Goal: Task Accomplishment & Management: Manage account settings

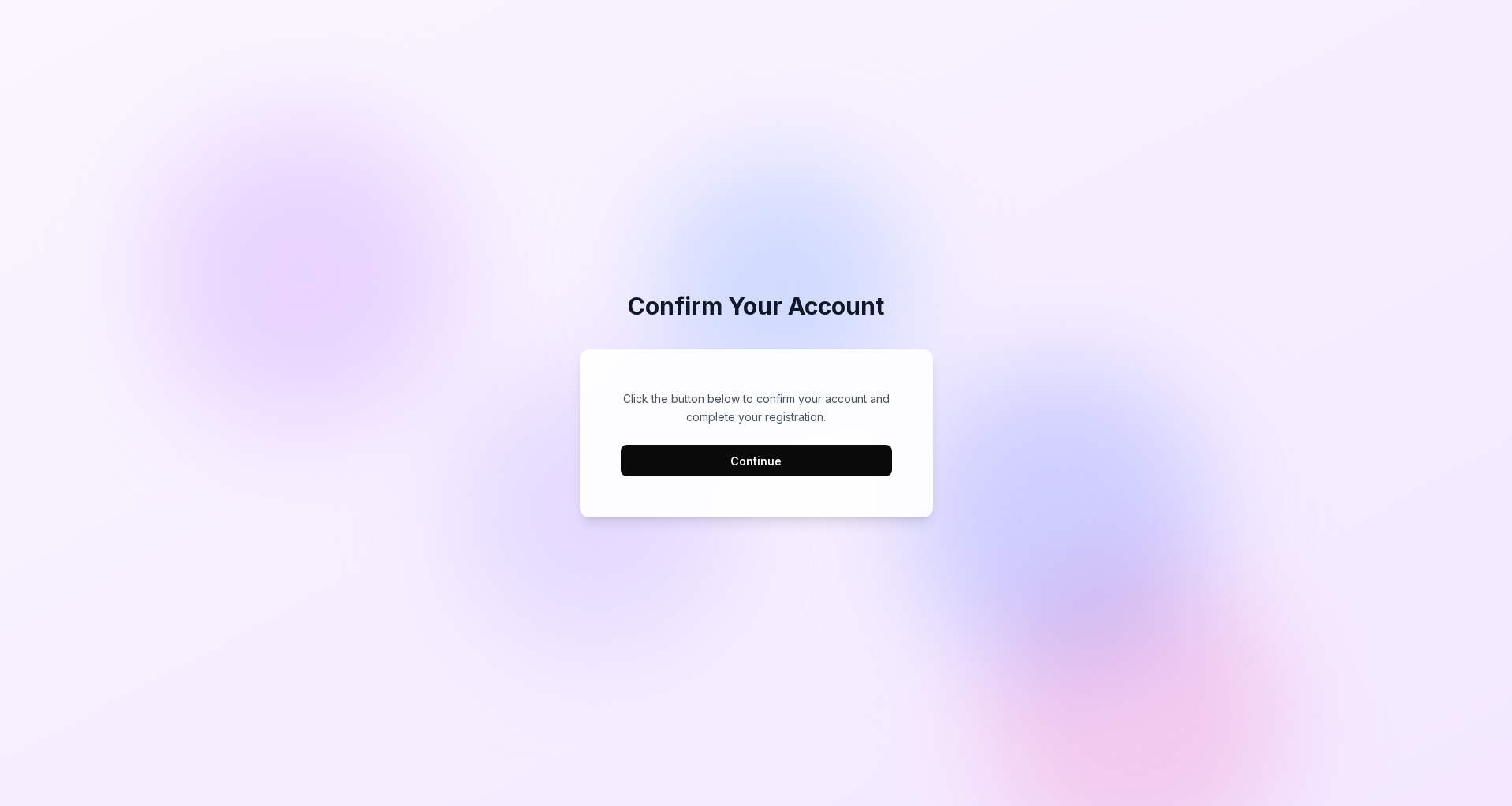
click at [741, 452] on button "Continue" at bounding box center [756, 461] width 271 height 32
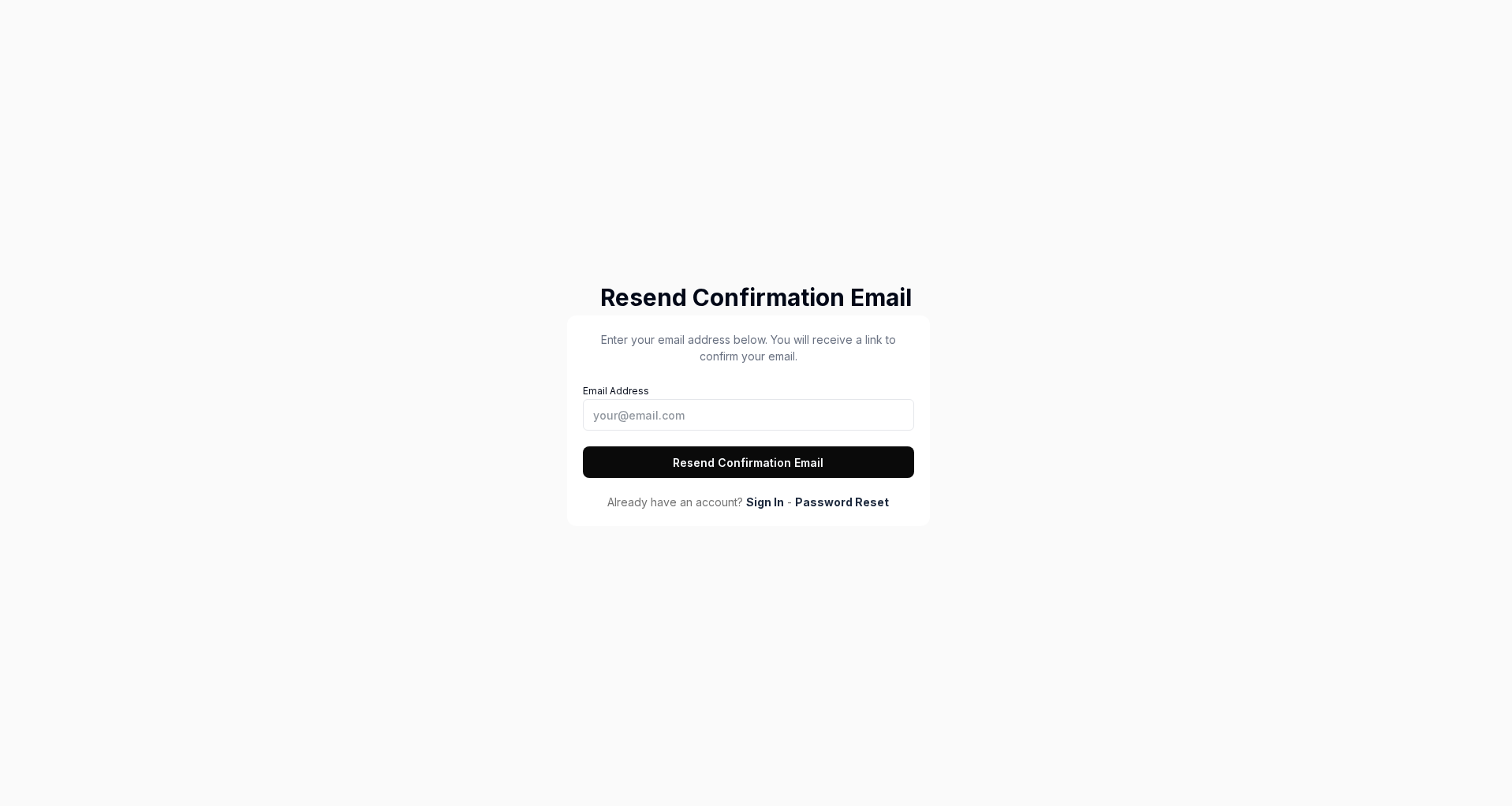
click at [837, 506] on link "Password Reset" at bounding box center [842, 502] width 94 height 17
click at [759, 507] on link "Sign In" at bounding box center [765, 502] width 38 height 17
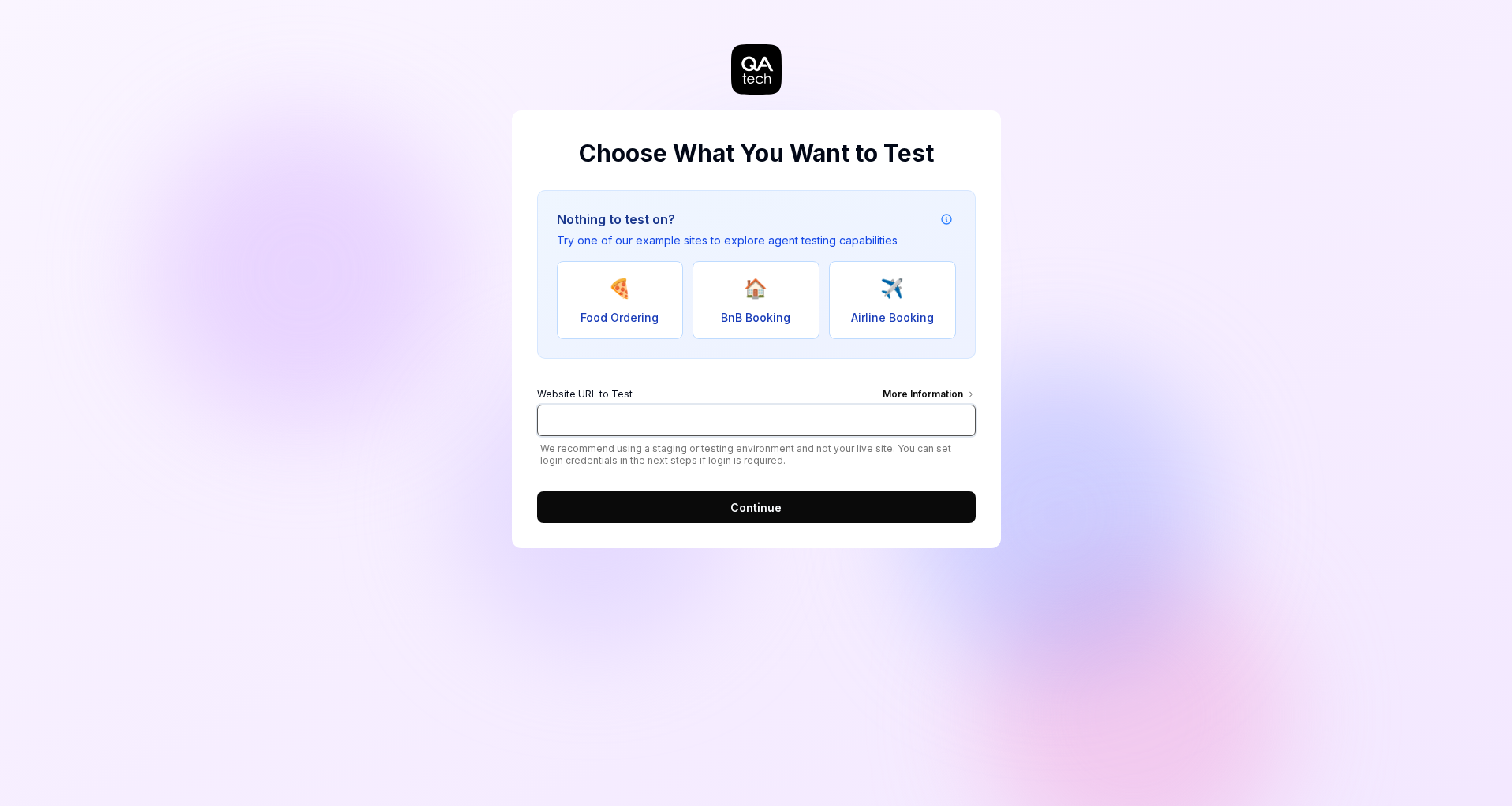
click at [592, 423] on input "Website URL to Test More Information" at bounding box center [756, 420] width 439 height 32
paste input "[URL][DOMAIN_NAME]"
type input "[URL][DOMAIN_NAME]"
click at [748, 509] on span "Continue" at bounding box center [756, 507] width 51 height 17
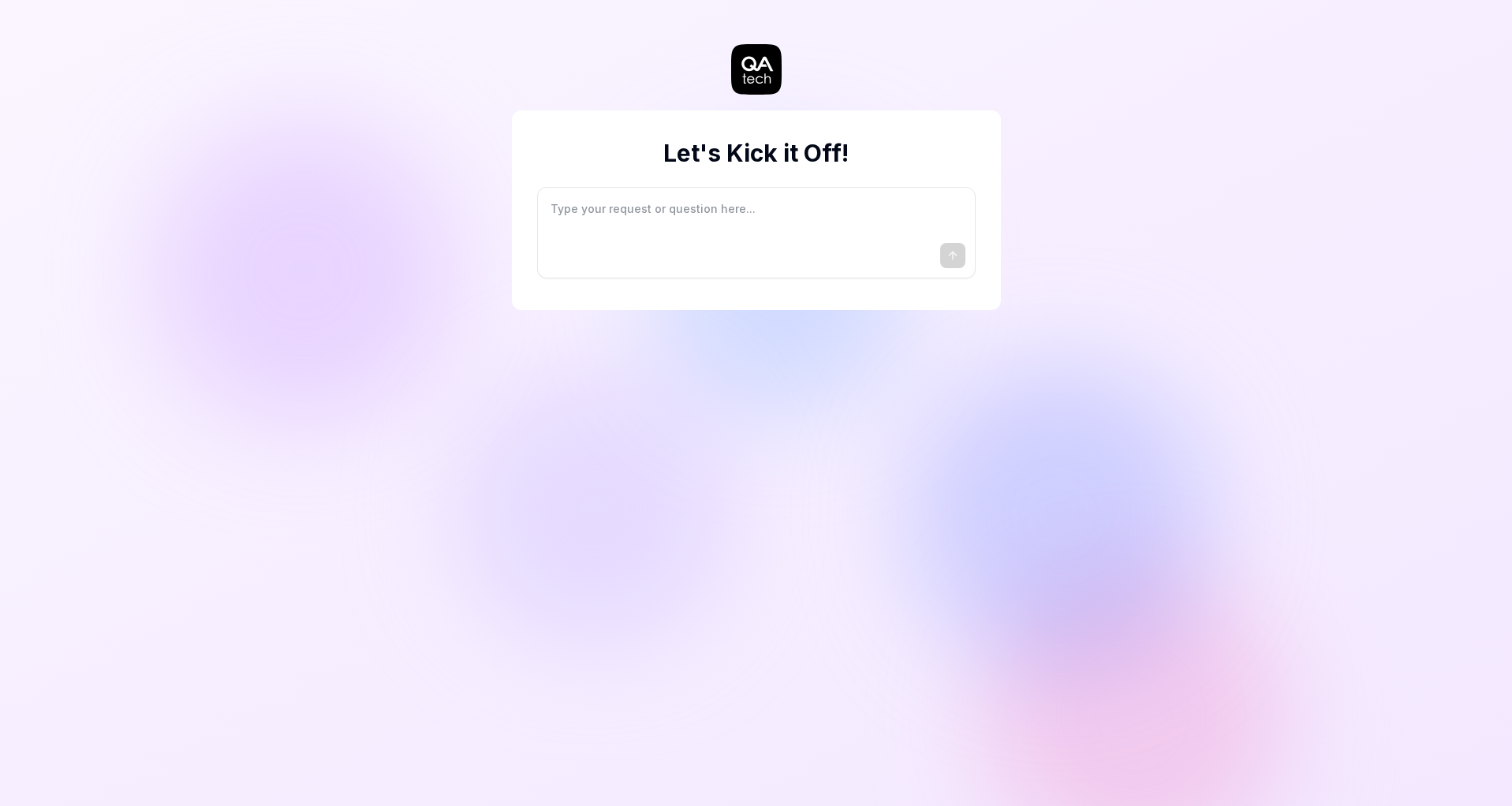
type textarea "*"
type textarea "I"
type textarea "*"
type textarea "I"
type textarea "*"
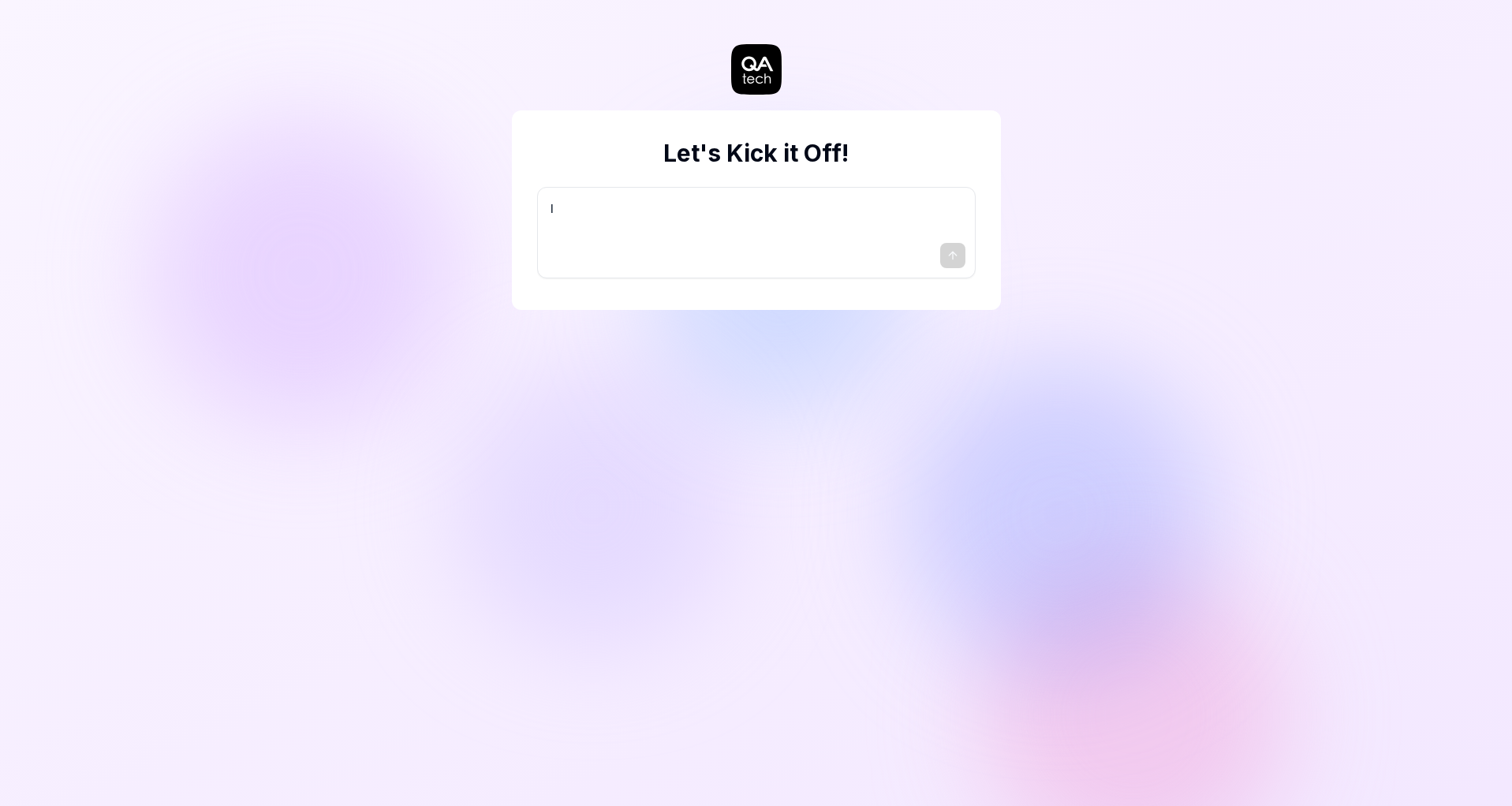
type textarea "I w"
type textarea "*"
type textarea "I wa"
type textarea "*"
type textarea "I wan"
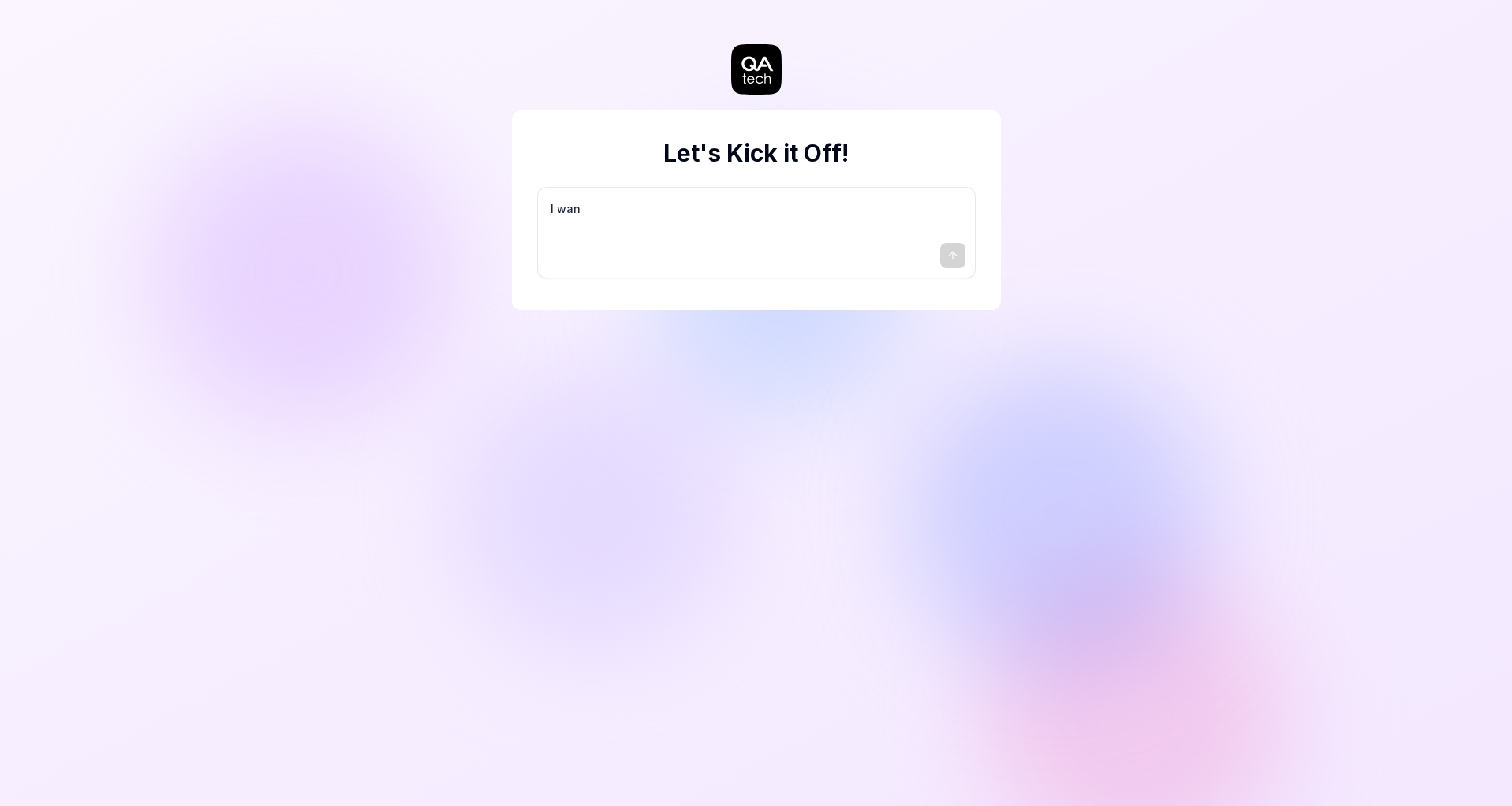
type textarea "*"
type textarea "I want"
type textarea "*"
type textarea "I want"
type textarea "*"
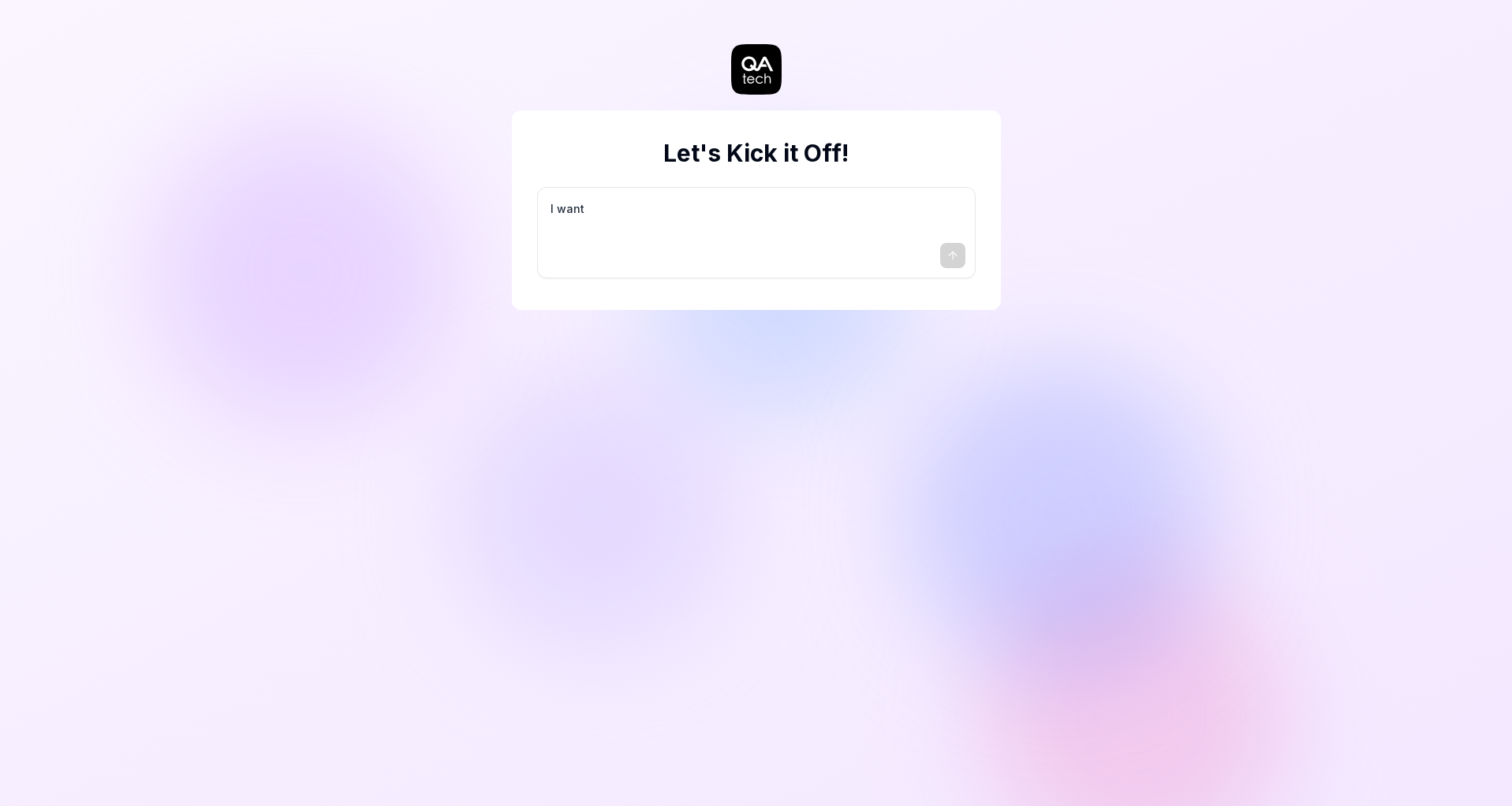
type textarea "I want a"
type textarea "*"
type textarea "I want a"
type textarea "*"
type textarea "I want a g"
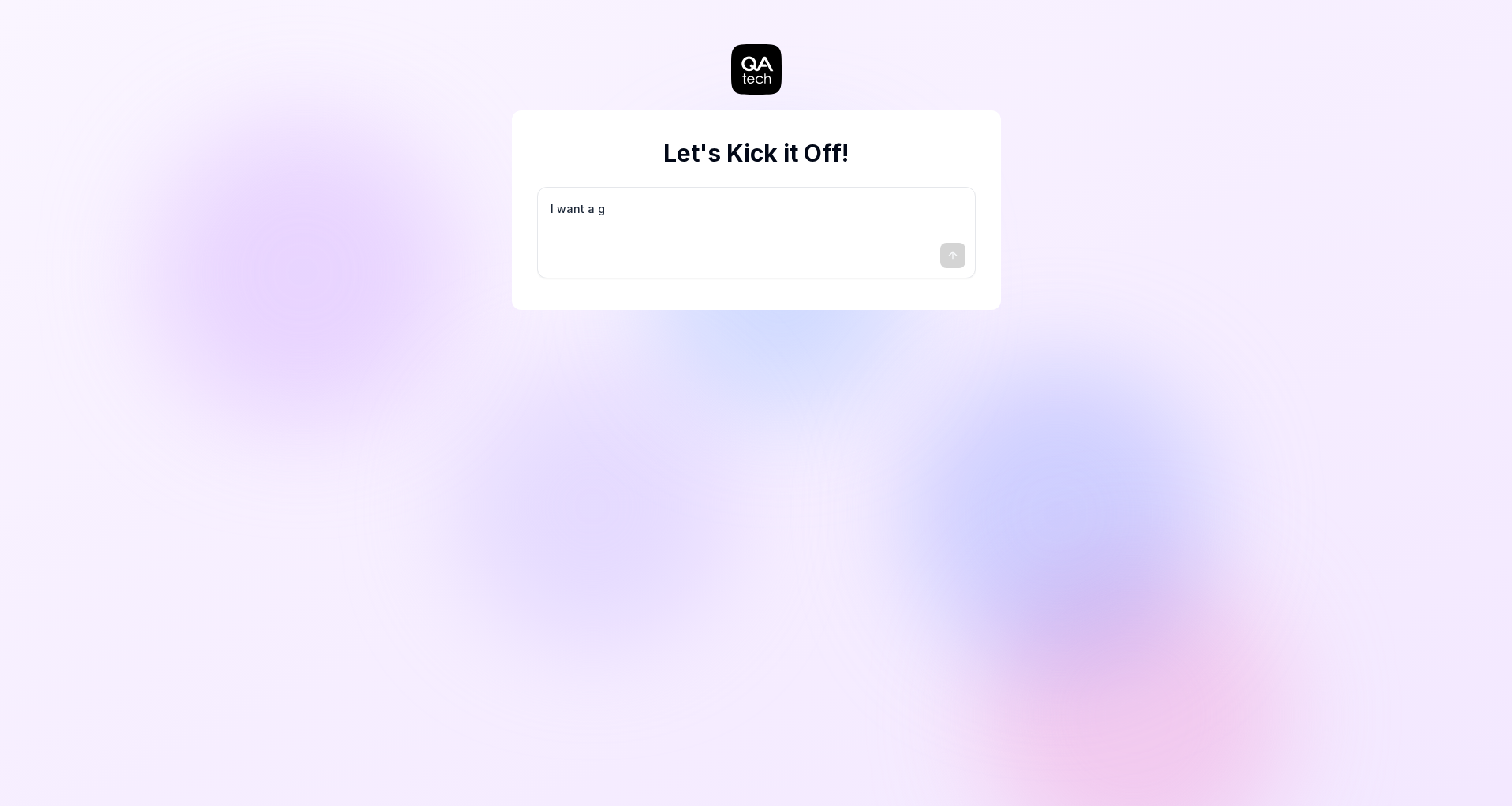
type textarea "*"
type textarea "I want a go"
type textarea "*"
type textarea "I want a goo"
type textarea "*"
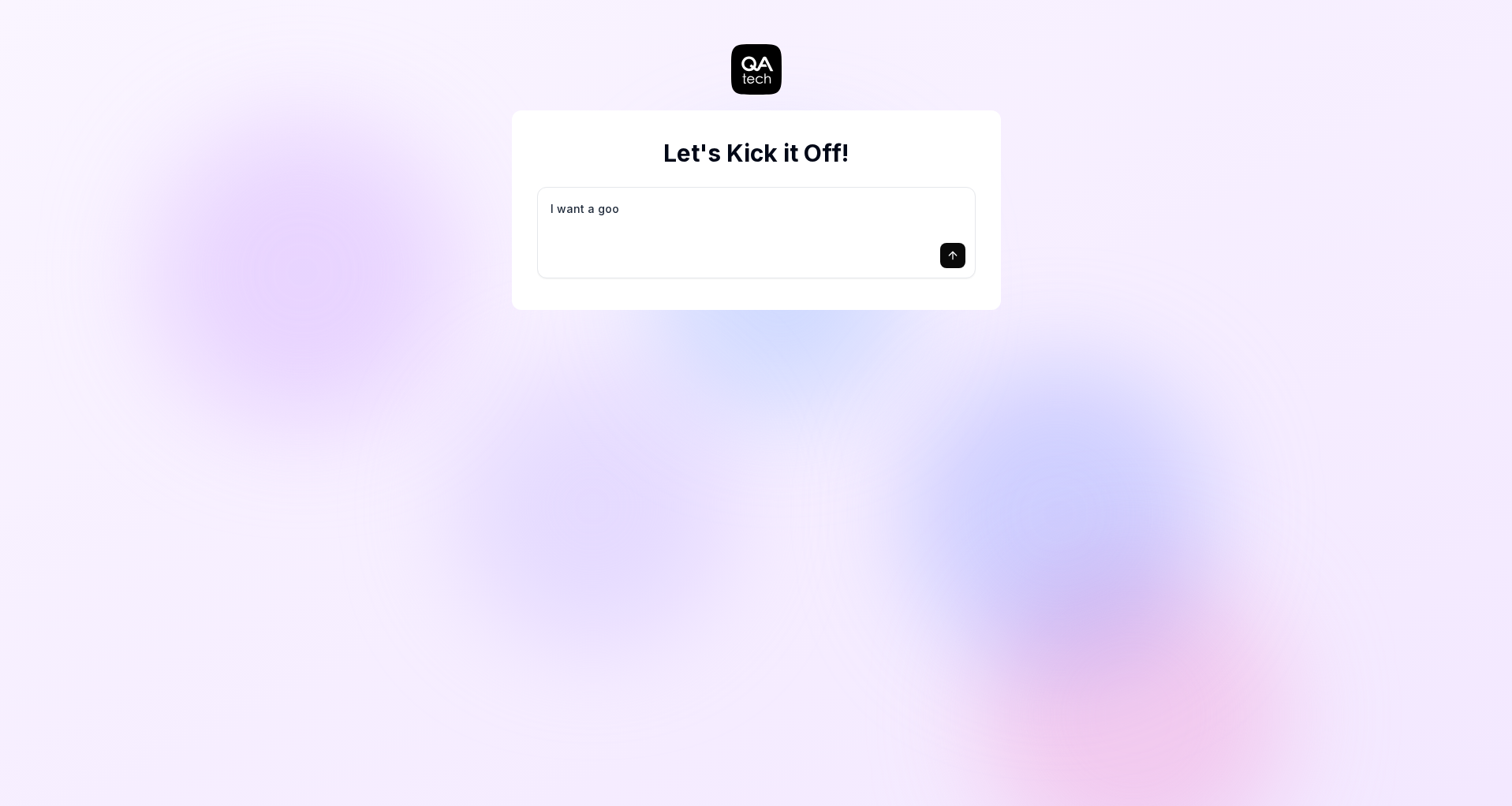
type textarea "I want a good"
type textarea "*"
type textarea "I want a good"
type textarea "*"
type textarea "I want a good t"
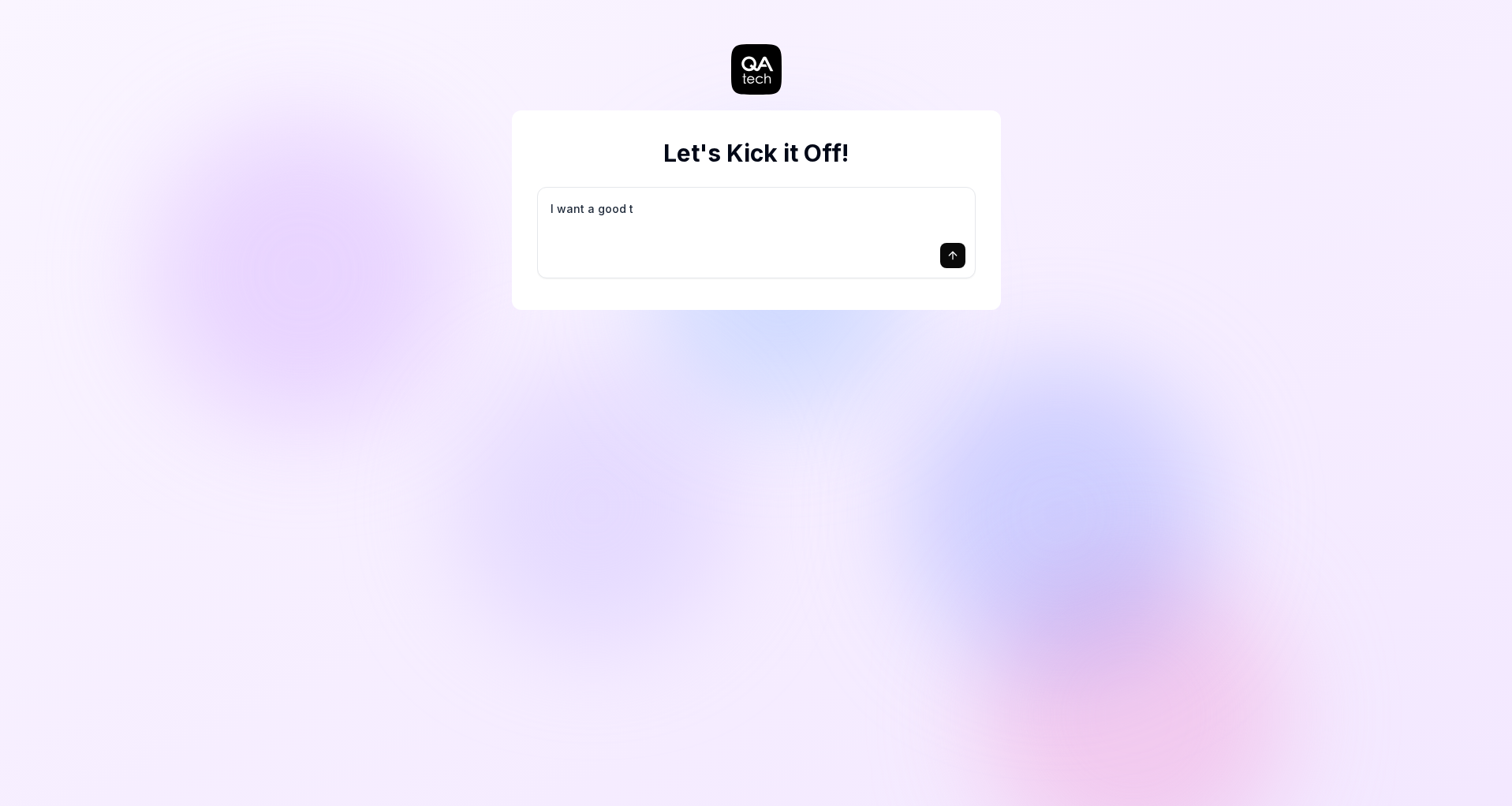
type textarea "*"
type textarea "I want a good te"
type textarea "*"
type textarea "I want a good tes"
type textarea "*"
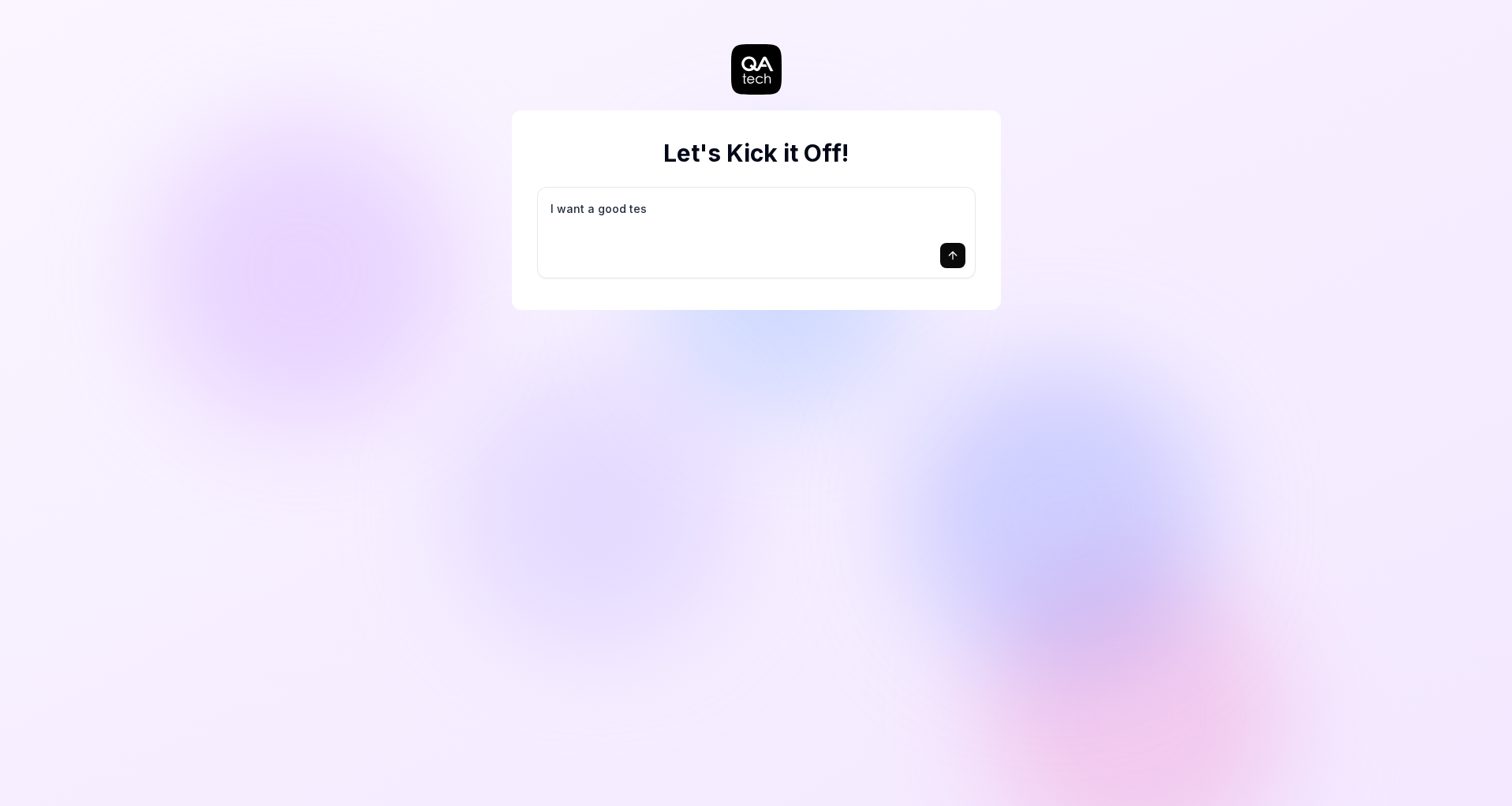
type textarea "I want a good test"
type textarea "*"
type textarea "I want a good test"
type textarea "*"
type textarea "I want a good test s"
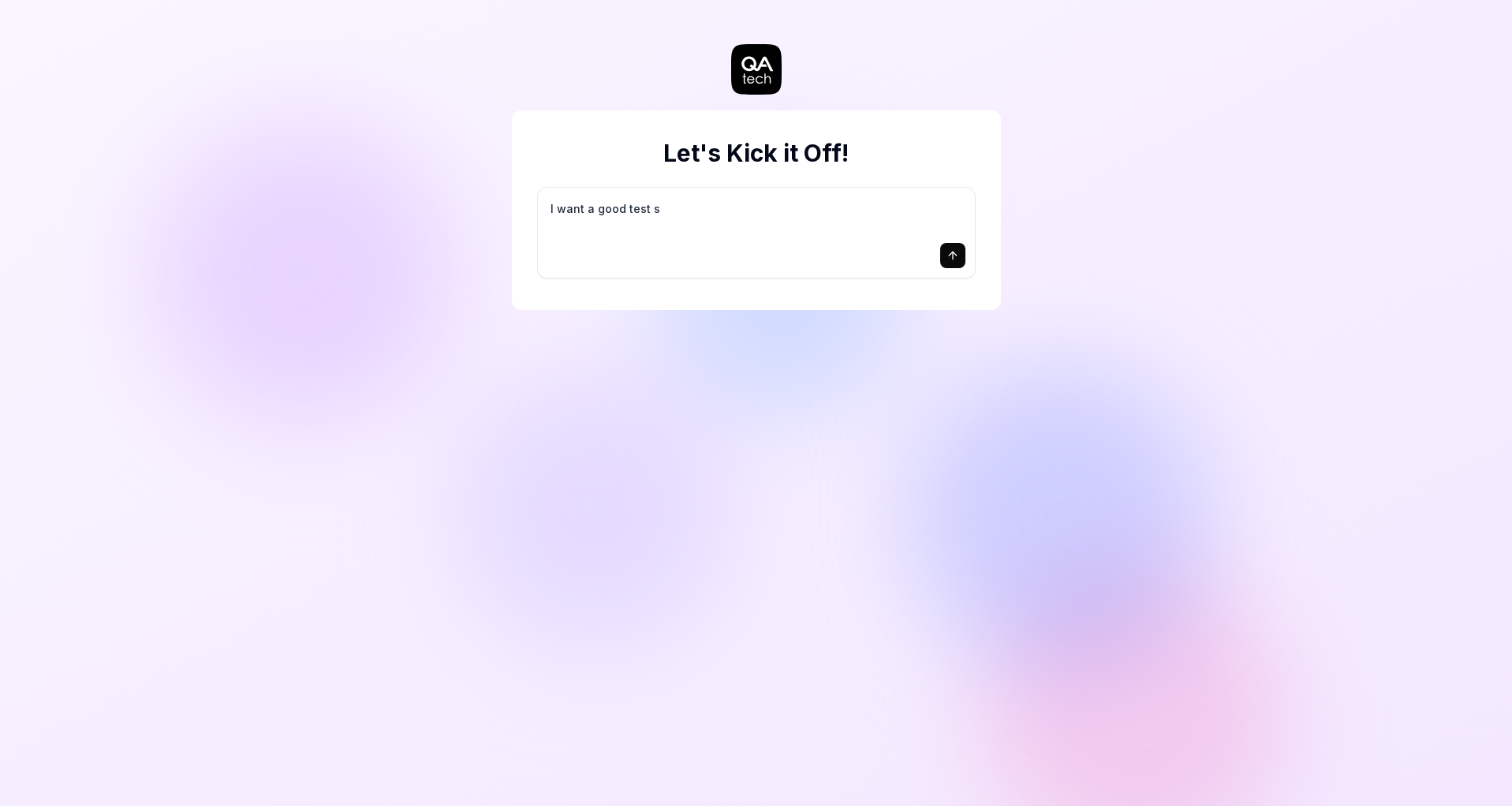
type textarea "*"
type textarea "I want a good test se"
type textarea "*"
type textarea "I want a good test set"
type textarea "*"
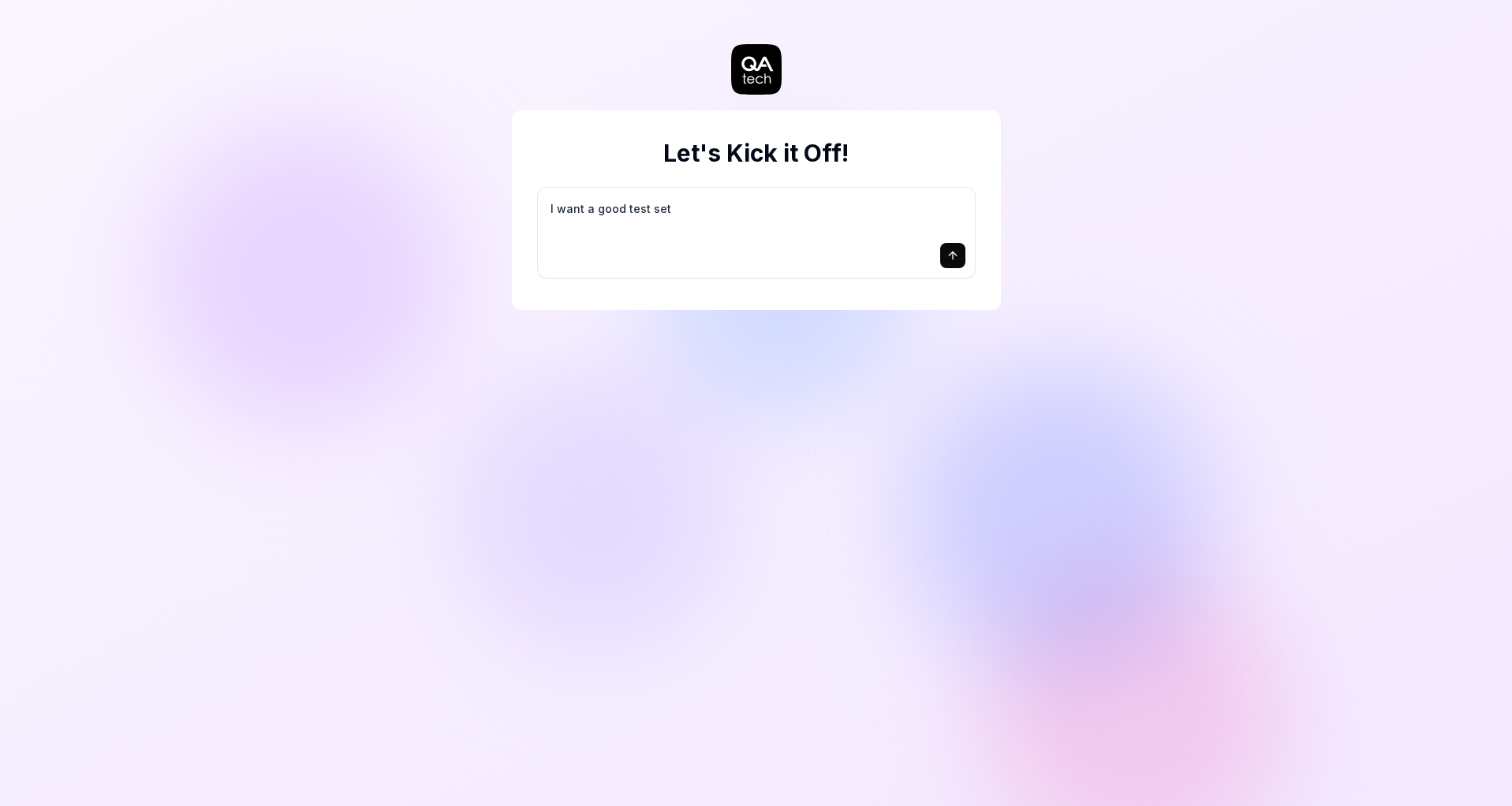
type textarea "I want a good test setu"
type textarea "*"
type textarea "I want a good test setup"
type textarea "*"
type textarea "I want a good test setup"
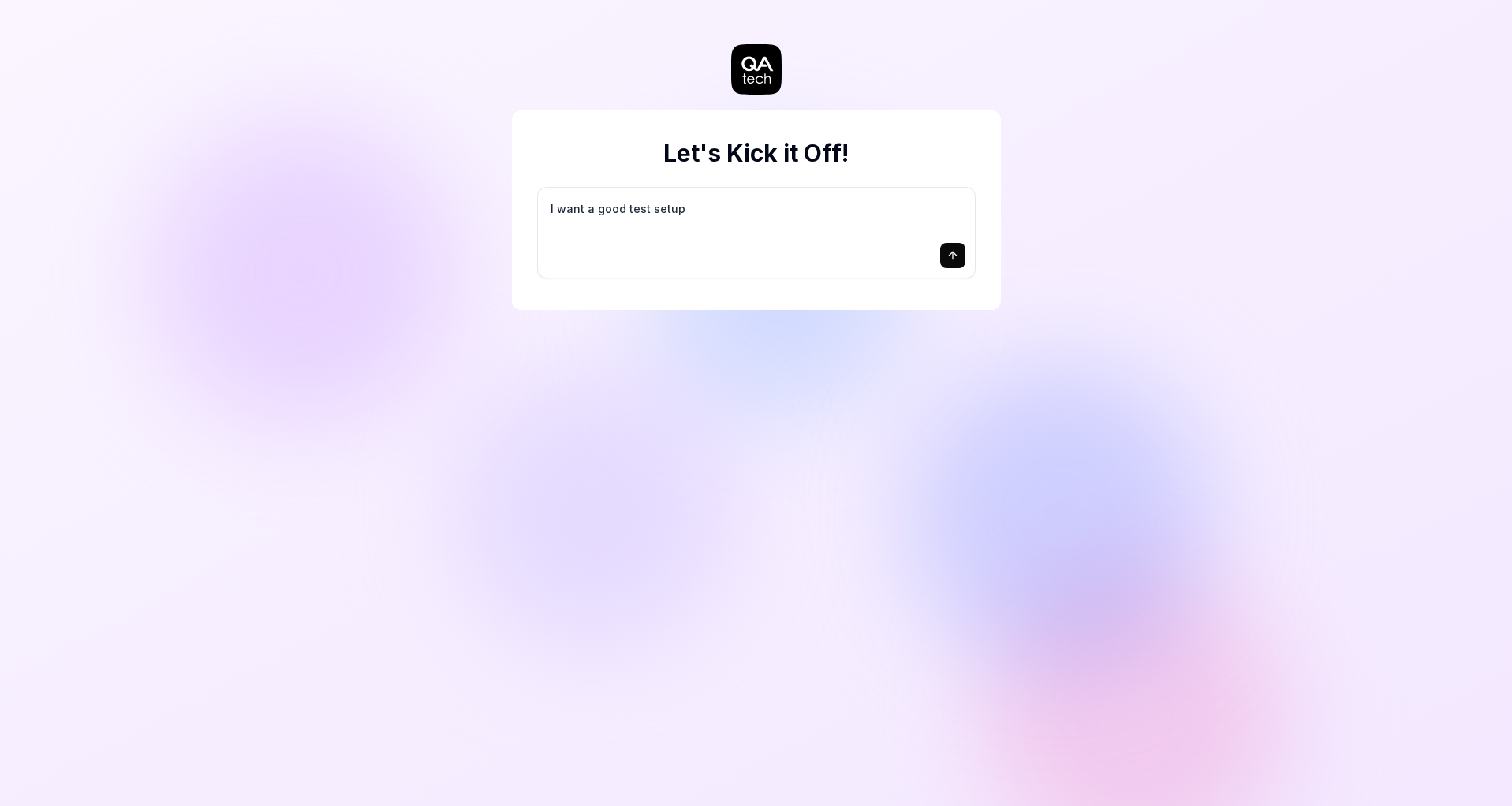
type textarea "*"
type textarea "I want a good test setup f"
type textarea "*"
type textarea "I want a good test setup fo"
type textarea "*"
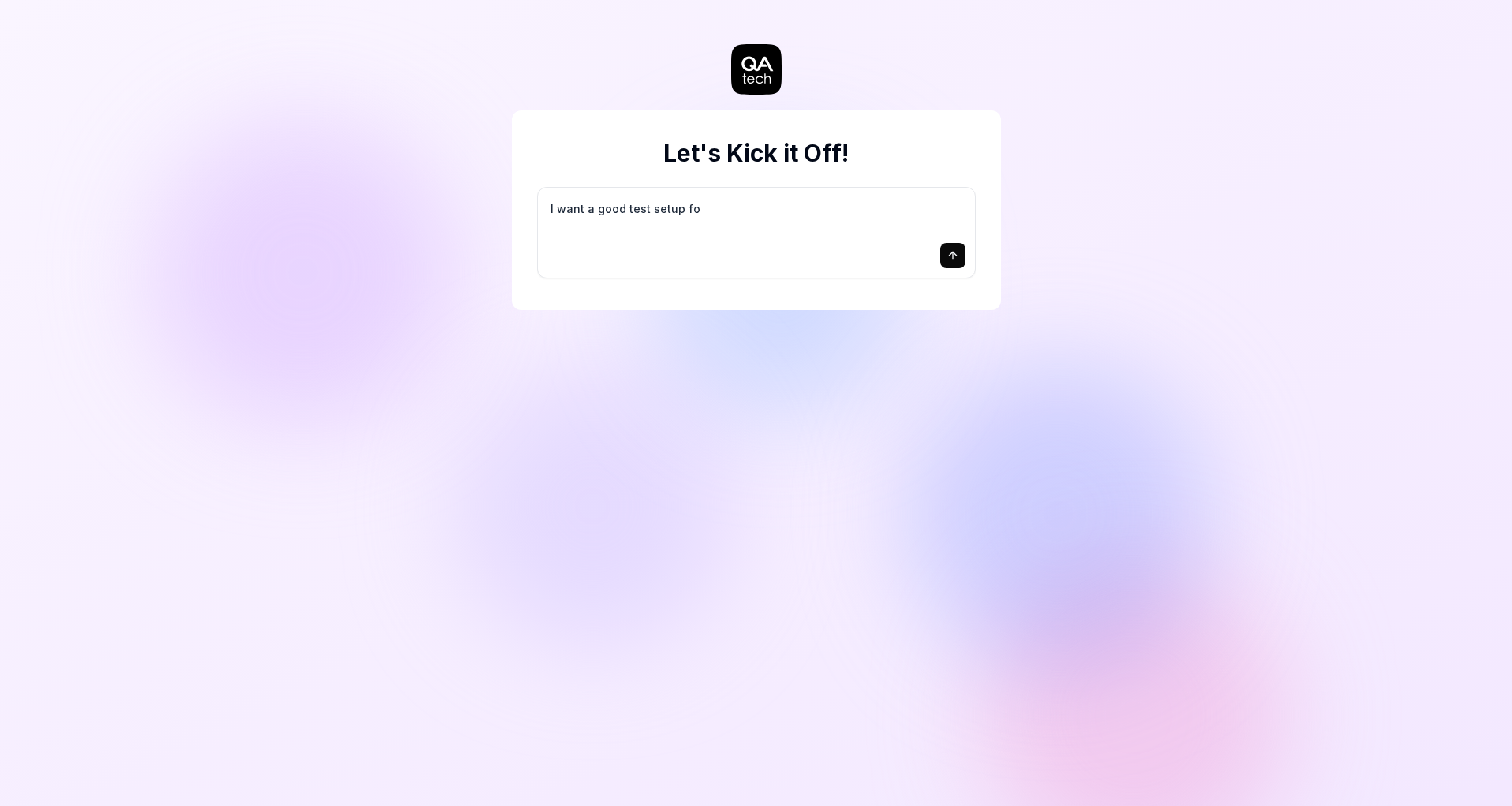
type textarea "I want a good test setup for"
type textarea "*"
type textarea "I want a good test setup for"
type textarea "*"
type textarea "I want a good test setup for m"
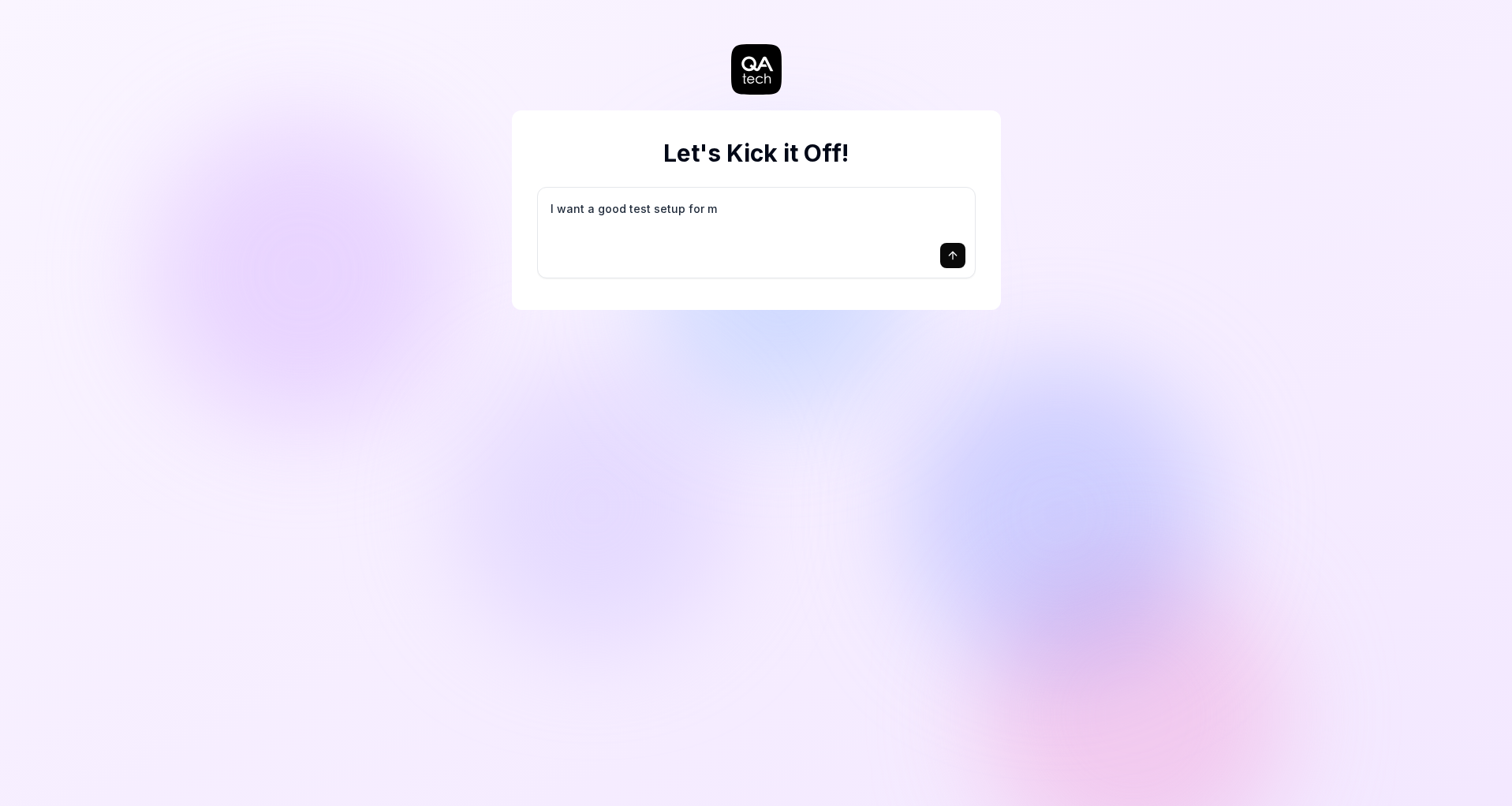
type textarea "*"
type textarea "I want a good test setup for my"
type textarea "*"
type textarea "I want a good test setup for my"
type textarea "*"
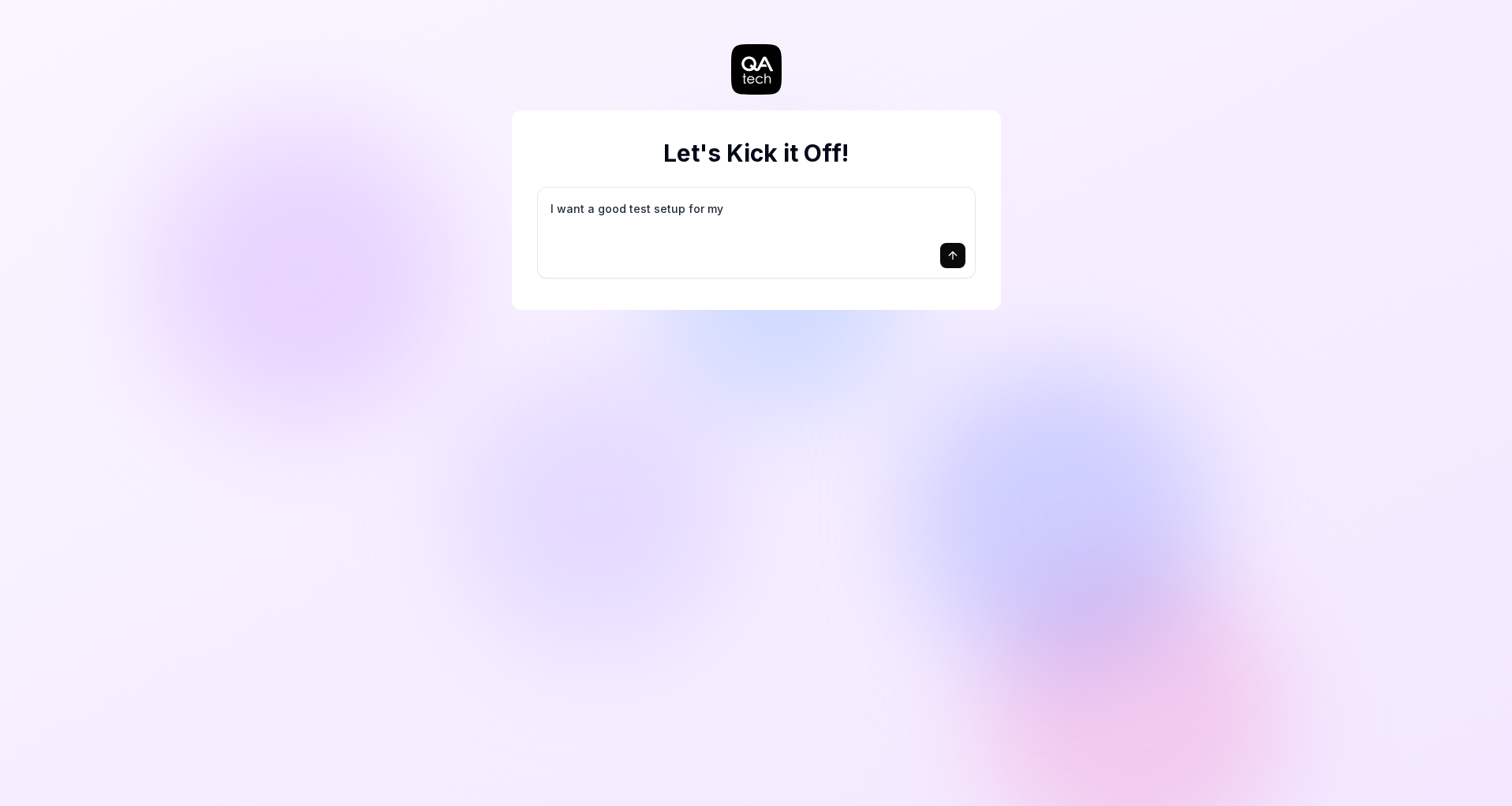
type textarea "I want a good test setup for my s"
type textarea "*"
type textarea "I want a good test setup for my si"
type textarea "*"
type textarea "I want a good test setup for my sit"
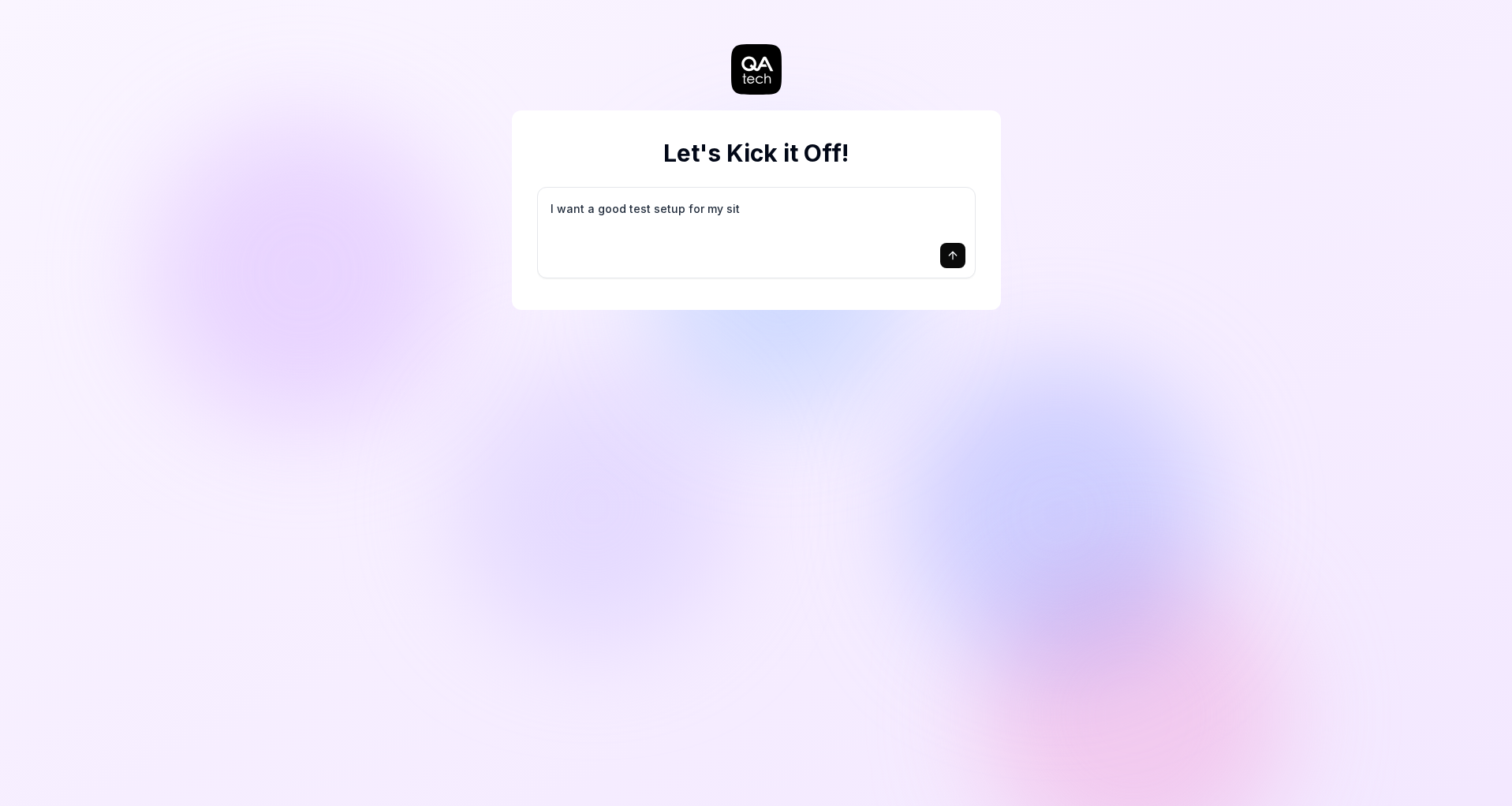
type textarea "*"
type textarea "I want a good test setup for my site"
type textarea "*"
type textarea "I want a good test setup for my site"
type textarea "*"
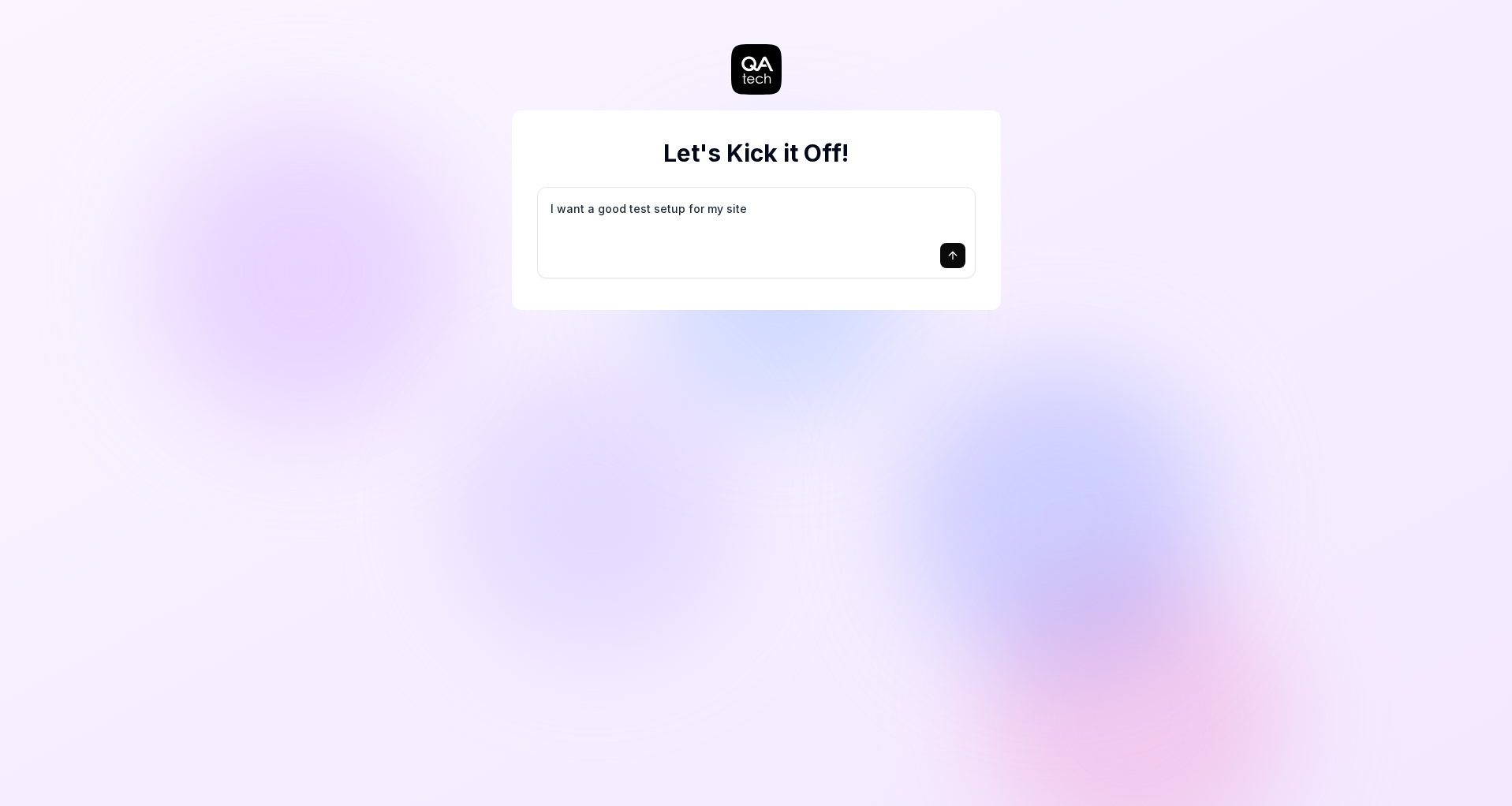
type textarea "I want a good test setup for my site -"
type textarea "*"
type textarea "I want a good test setup for my site -"
type textarea "*"
type textarea "I want a good test setup for my site - h"
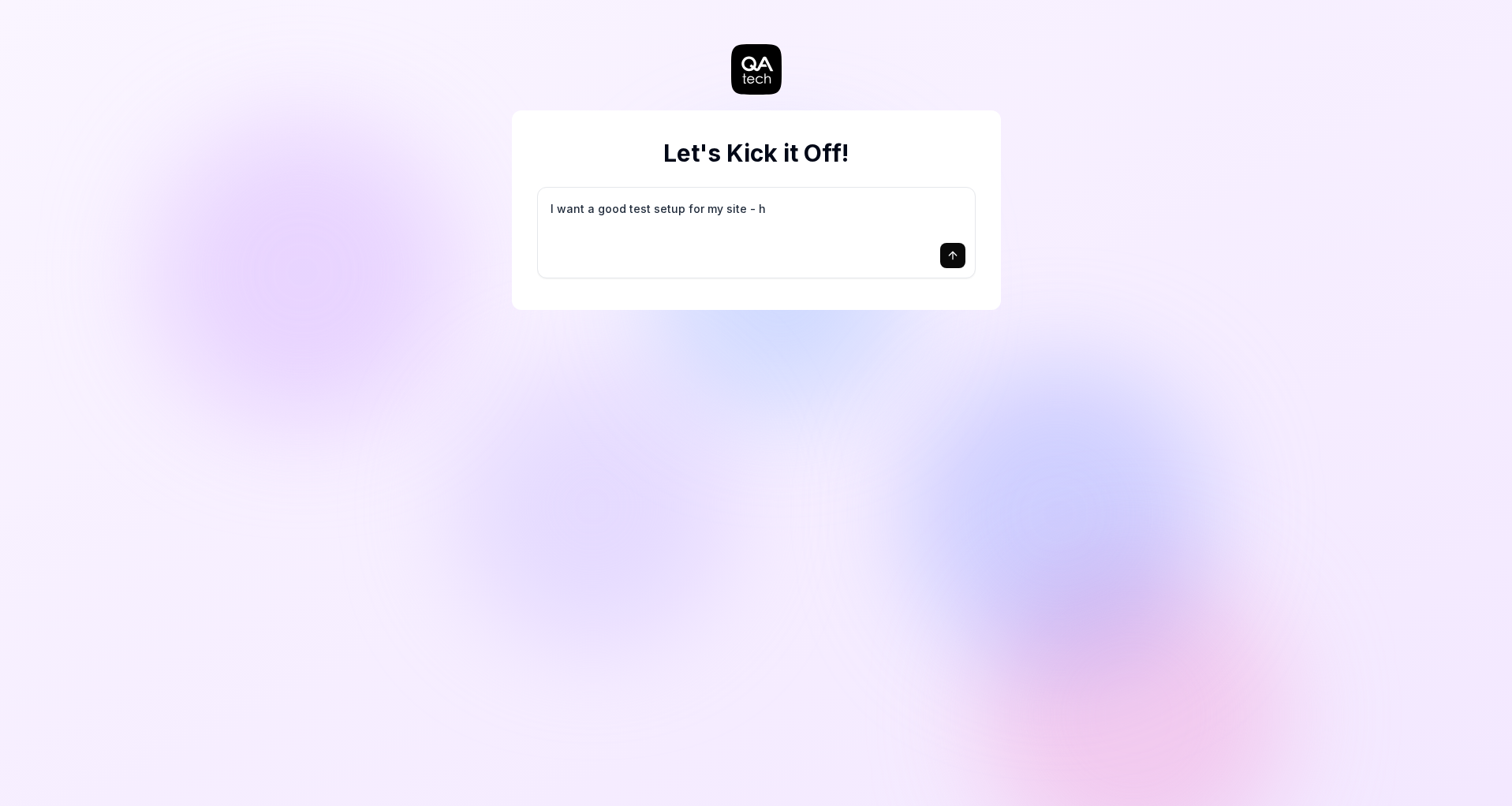
type textarea "*"
type textarea "I want a good test setup for my site - he"
type textarea "*"
type textarea "I want a good test setup for my site - hel"
type textarea "*"
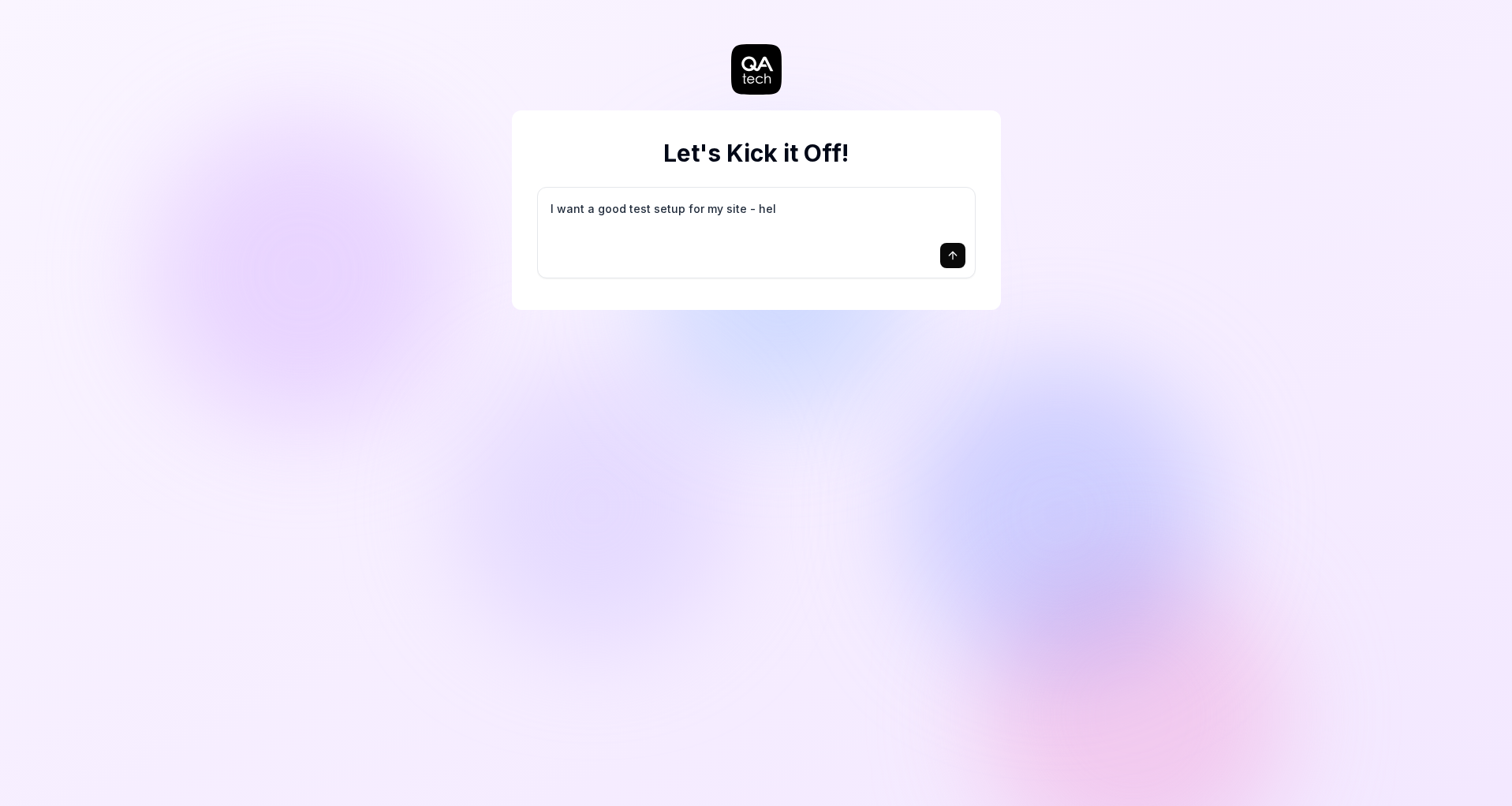
type textarea "I want a good test setup for my site - help"
type textarea "*"
type textarea "I want a good test setup for my site - help"
type textarea "*"
type textarea "I want a good test setup for my site - help m"
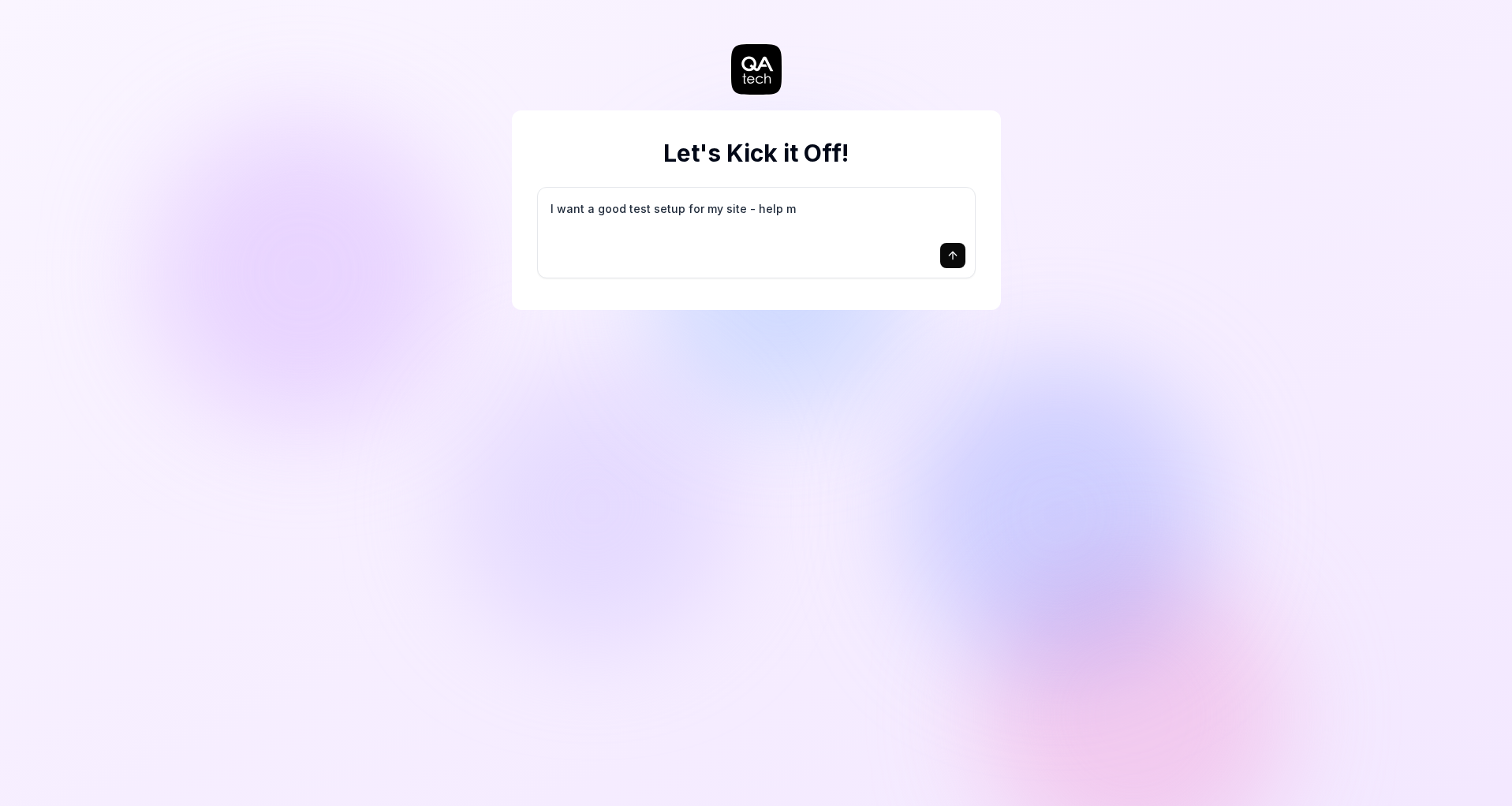
type textarea "*"
type textarea "I want a good test setup for my site - help me"
type textarea "*"
type textarea "I want a good test setup for my site - help me"
type textarea "*"
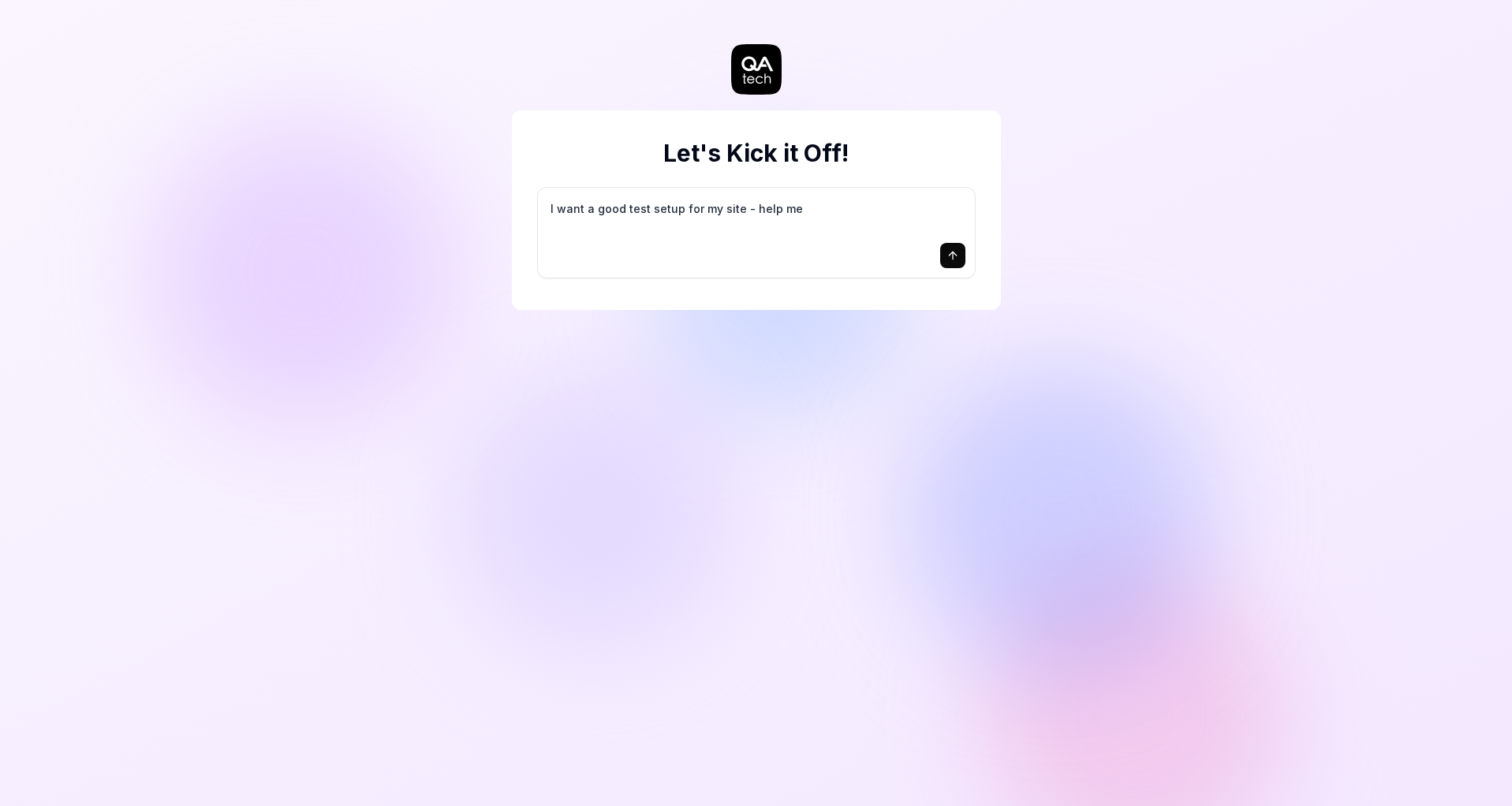
type textarea "I want a good test setup for my site - help me c"
type textarea "*"
type textarea "I want a good test setup for my site - help me cr"
type textarea "*"
type textarea "I want a good test setup for my site - help me cre"
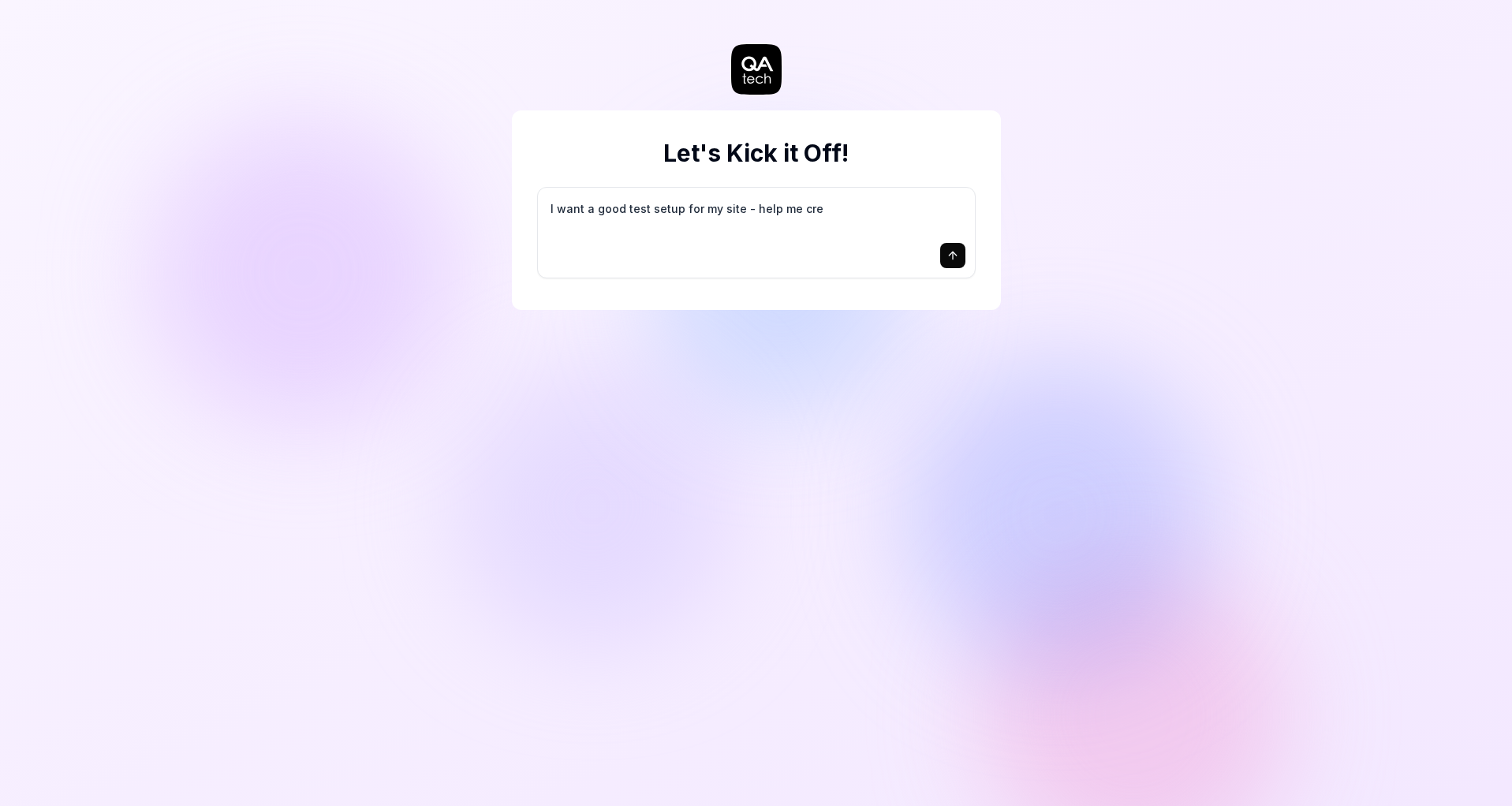
type textarea "*"
type textarea "I want a good test setup for my site - help me crea"
type textarea "*"
type textarea "I want a good test setup for my site - help me creat"
type textarea "*"
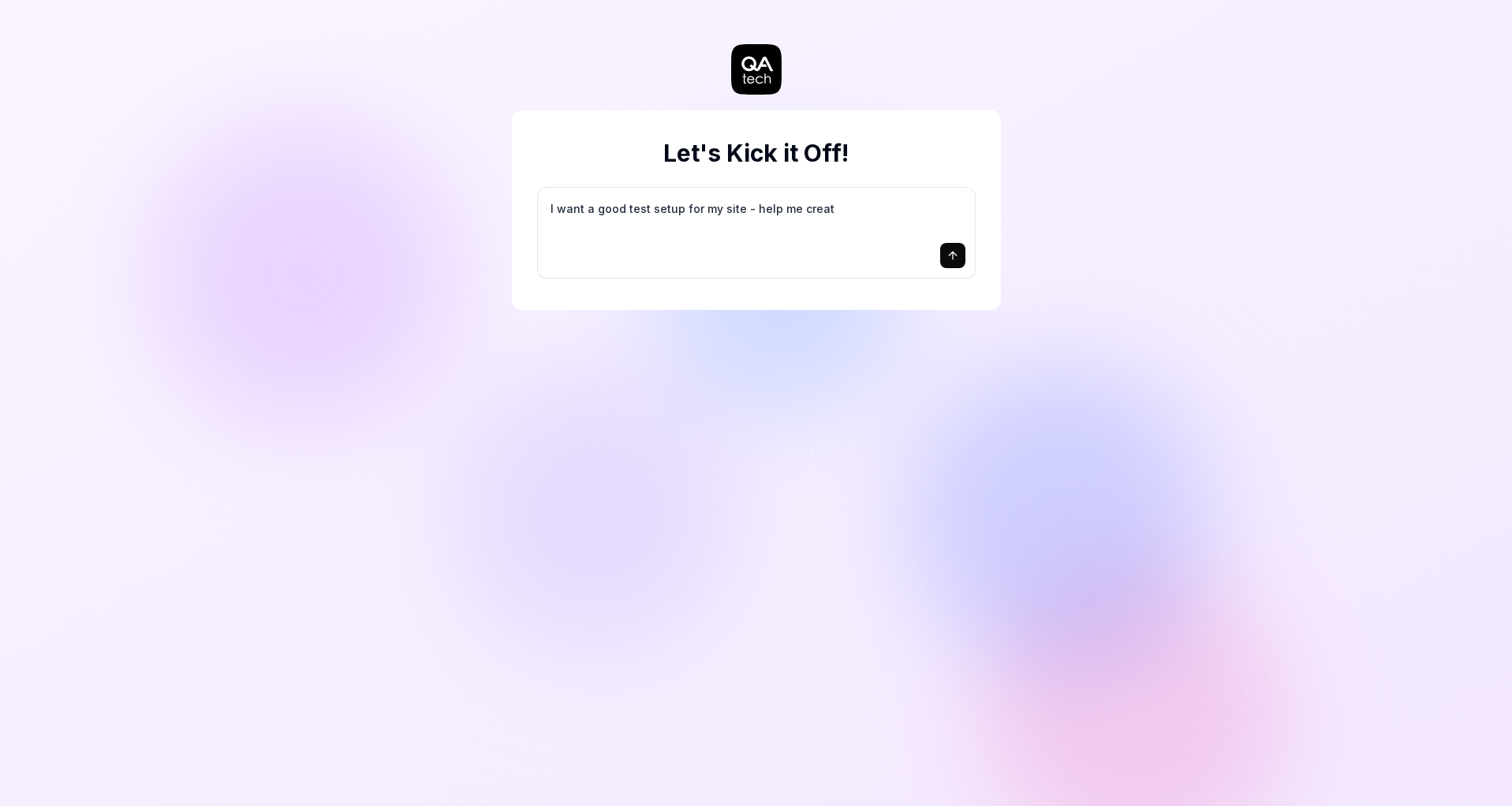
type textarea "I want a good test setup for my site - help me create"
type textarea "*"
type textarea "I want a good test setup for my site - help me create"
type textarea "*"
type textarea "I want a good test setup for my site - help me create t"
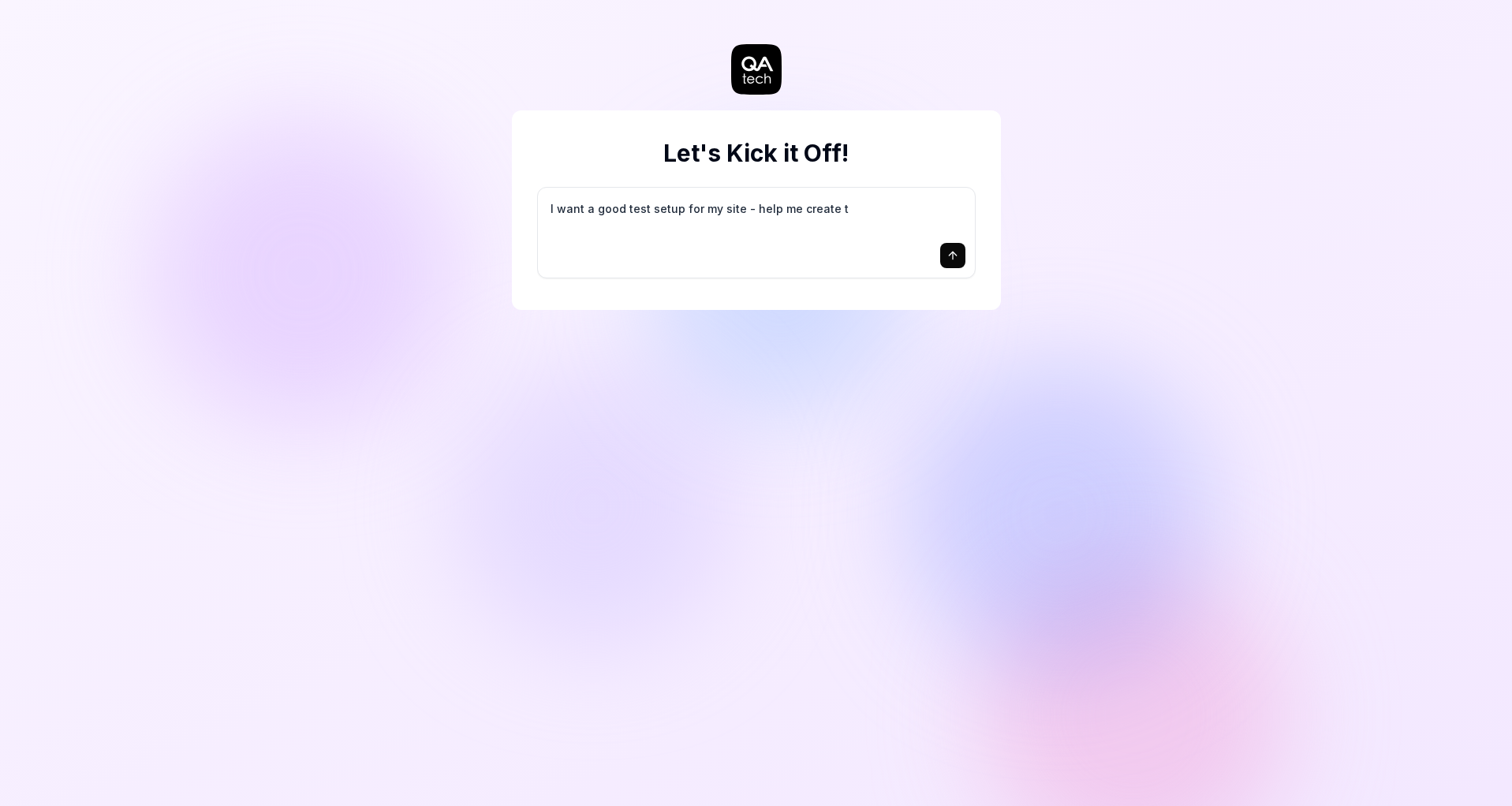
type textarea "*"
type textarea "I want a good test setup for my site - help me create th"
type textarea "*"
type textarea "I want a good test setup for my site - help me create the"
type textarea "*"
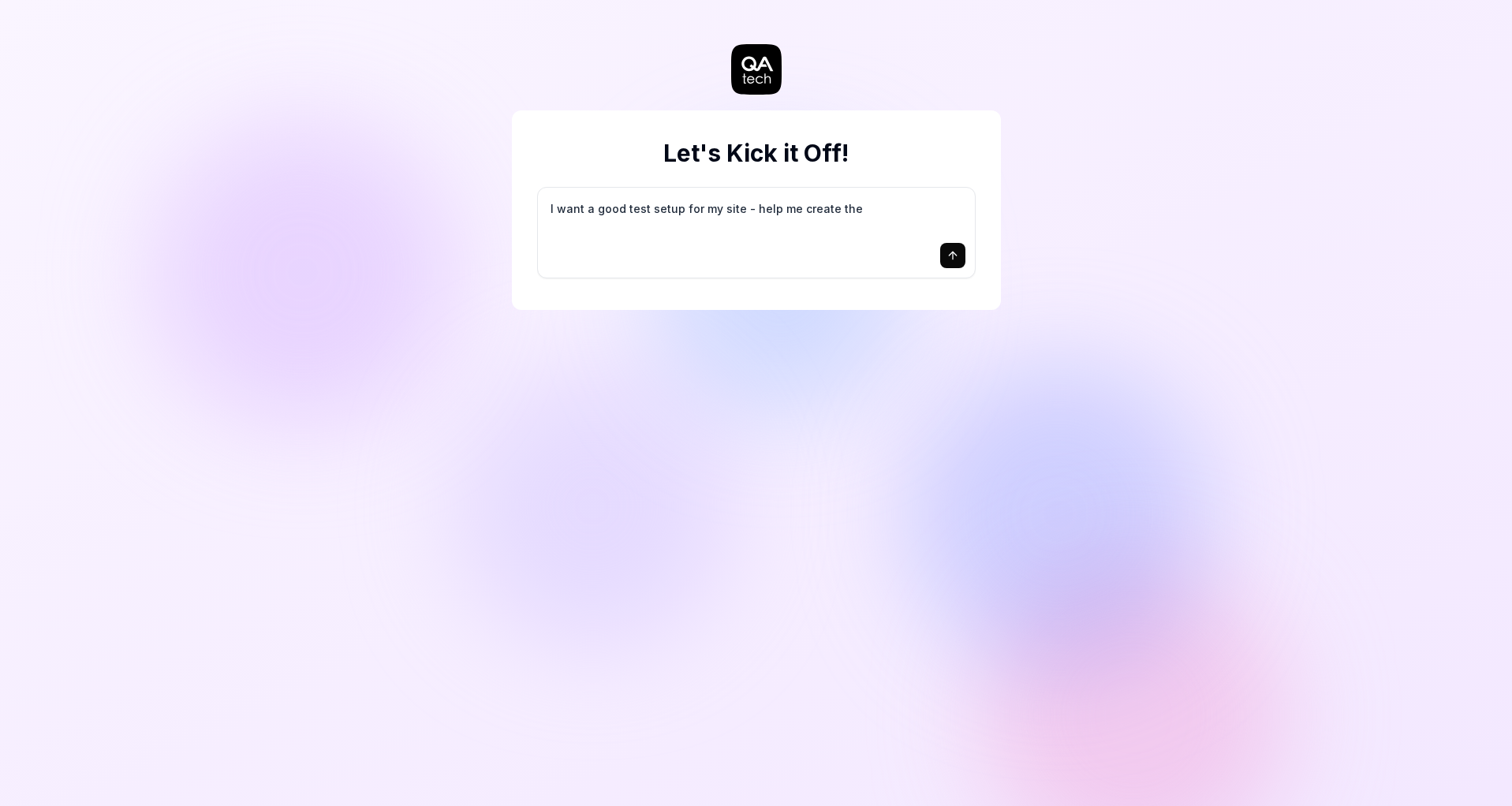
type textarea "I want a good test setup for my site - help me create the"
type textarea "*"
type textarea "I want a good test setup for my site - help me create the f"
type textarea "*"
type textarea "I want a good test setup for my site - help me create the fi"
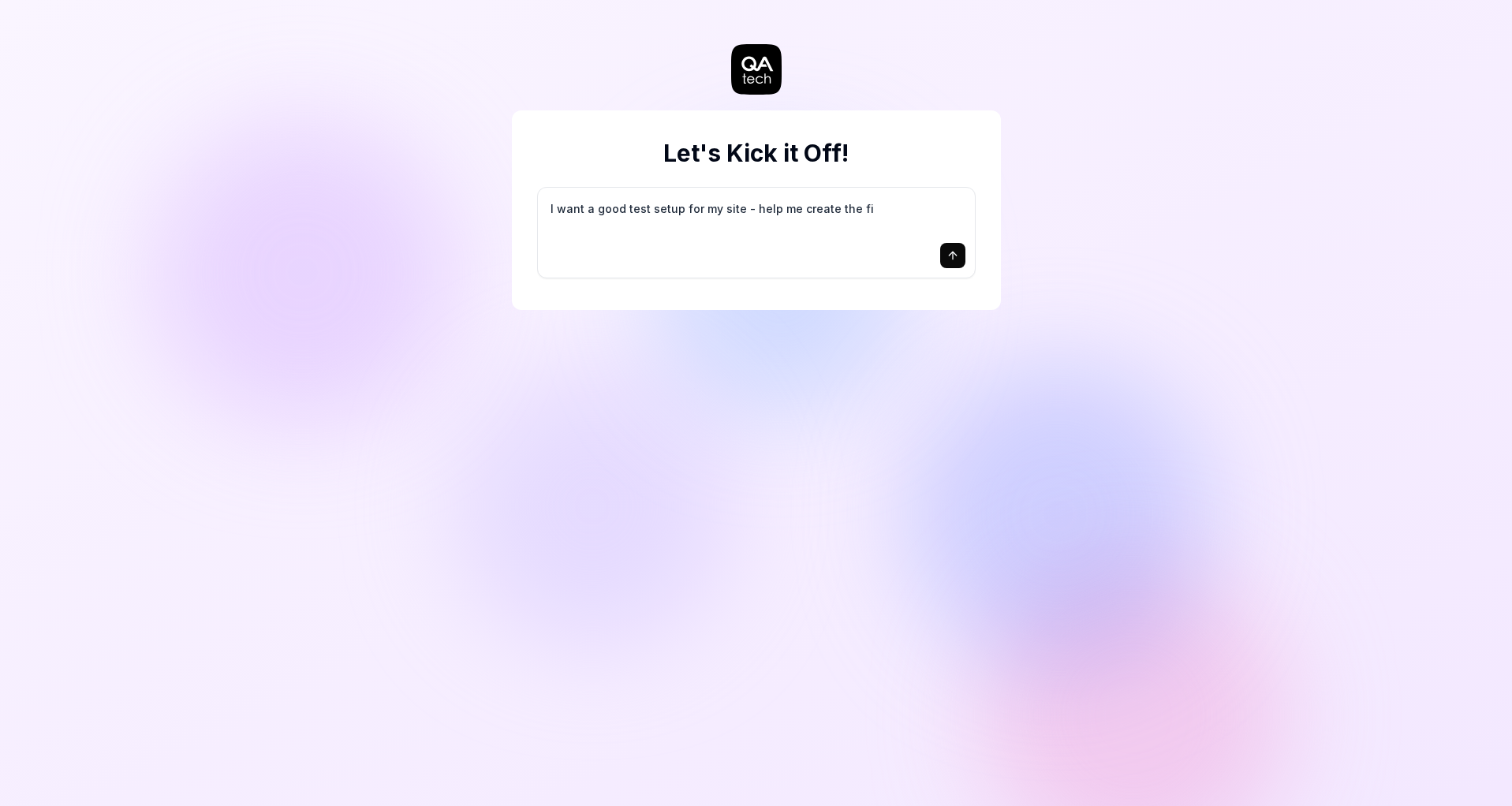
type textarea "*"
type textarea "I want a good test setup for my site - help me create the fir"
type textarea "*"
type textarea "I want a good test setup for my site - help me create the firs"
type textarea "*"
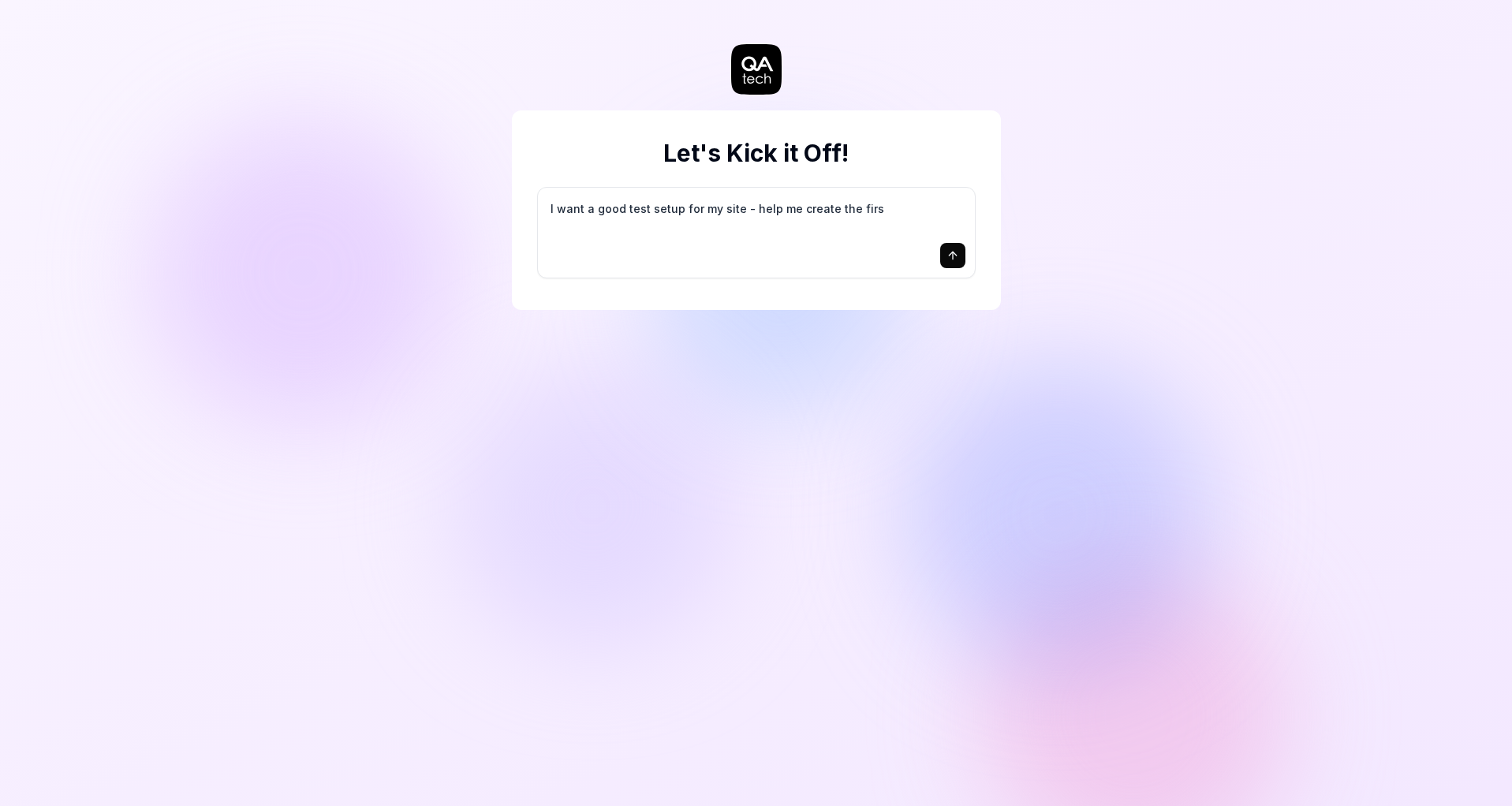
type textarea "I want a good test setup for my site - help me create the first"
type textarea "*"
type textarea "I want a good test setup for my site - help me create the first"
type textarea "*"
type textarea "I want a good test setup for my site - help me create the first 3"
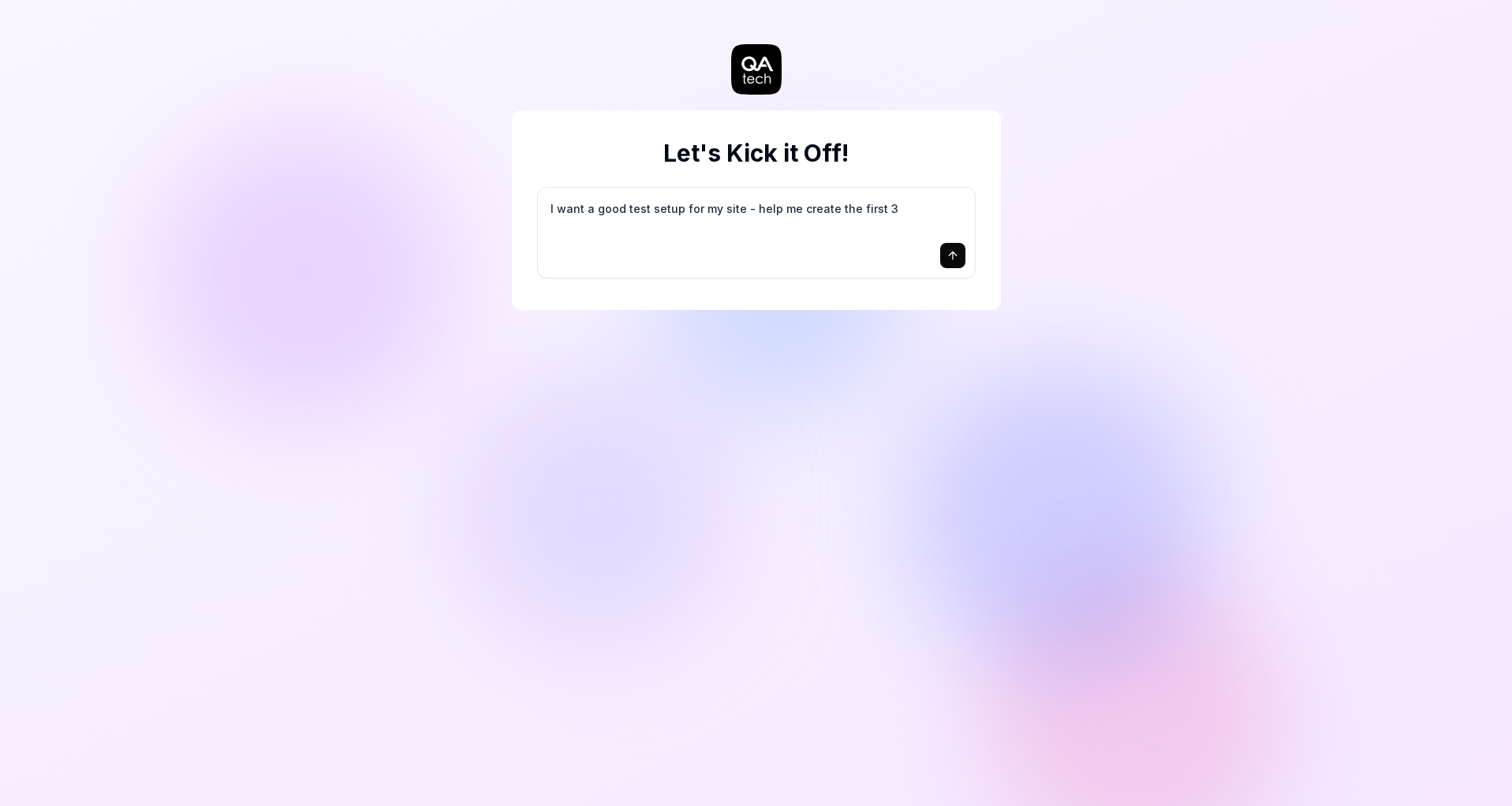
type textarea "*"
type textarea "I want a good test setup for my site - help me create the first 3-"
type textarea "*"
type textarea "I want a good test setup for my site - help me create the first 3-5"
type textarea "*"
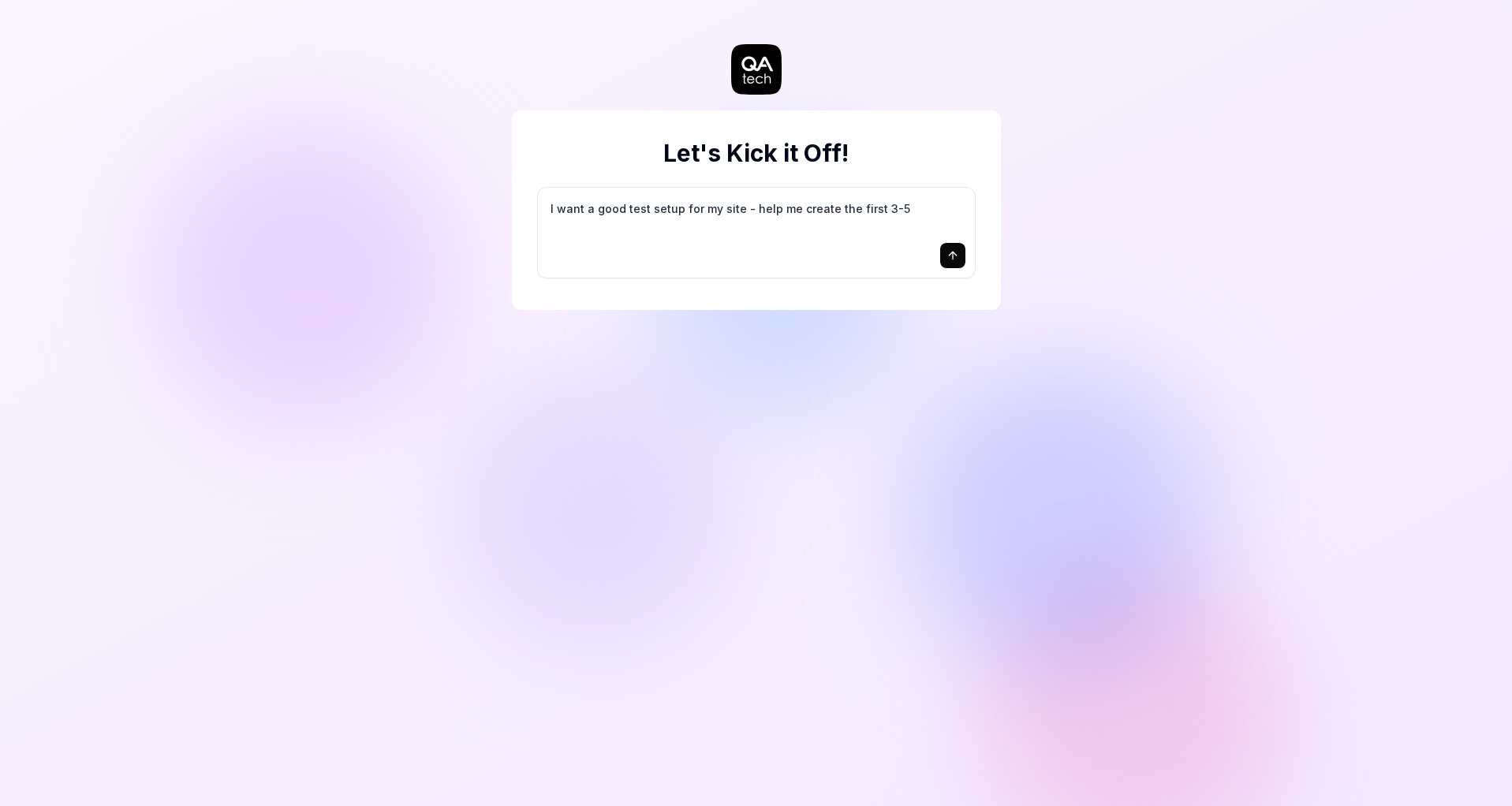
type textarea "I want a good test setup for my site - help me create the first 3-5"
type textarea "*"
type textarea "I want a good test setup for my site - help me create the first 3-5 t"
type textarea "*"
type textarea "I want a good test setup for my site - help me create the first 3-5 te"
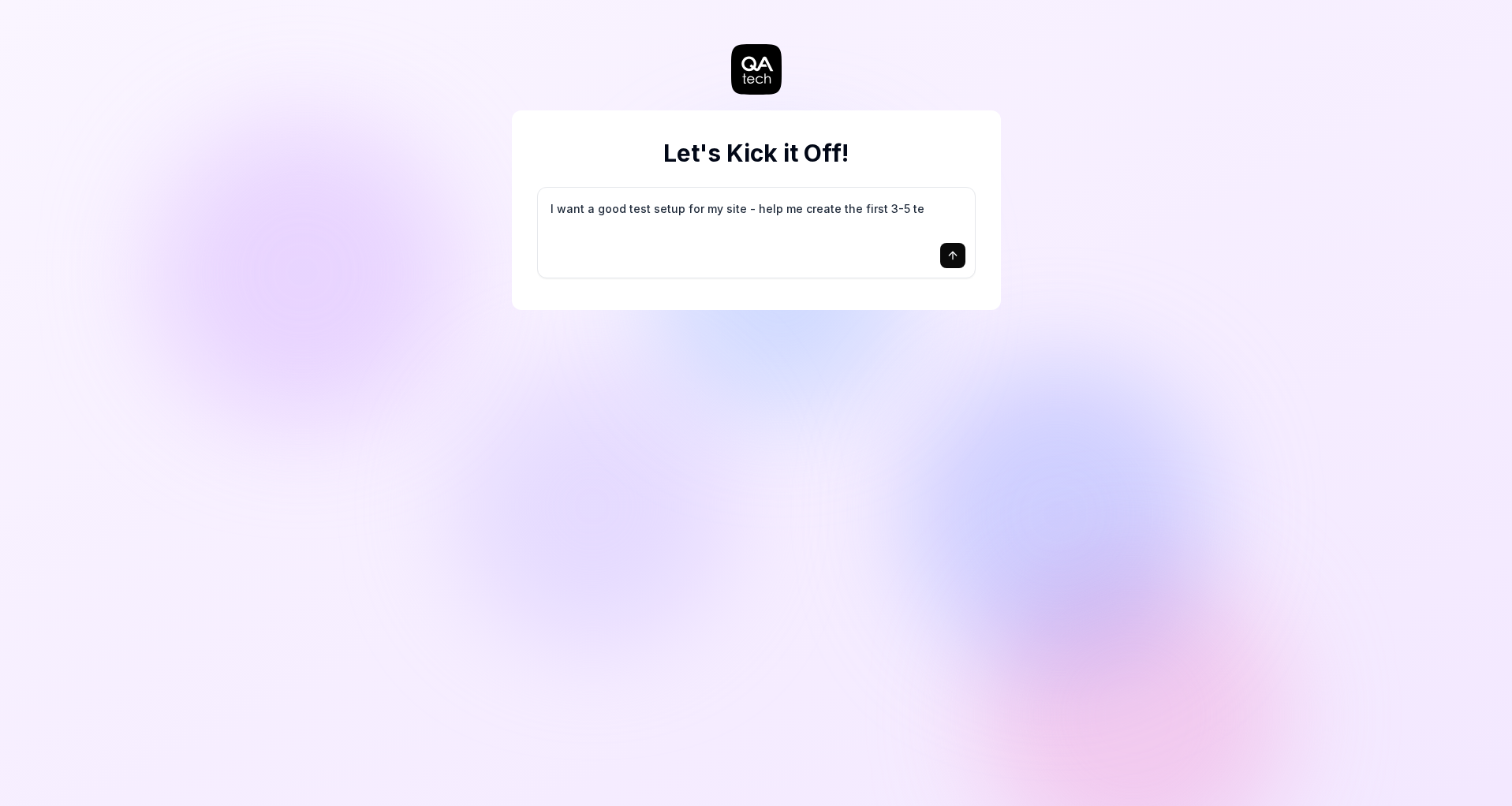
type textarea "*"
type textarea "I want a good test setup for my site - help me create the first 3-5 tes"
type textarea "*"
type textarea "I want a good test setup for my site - help me create the first 3-5 test"
type textarea "*"
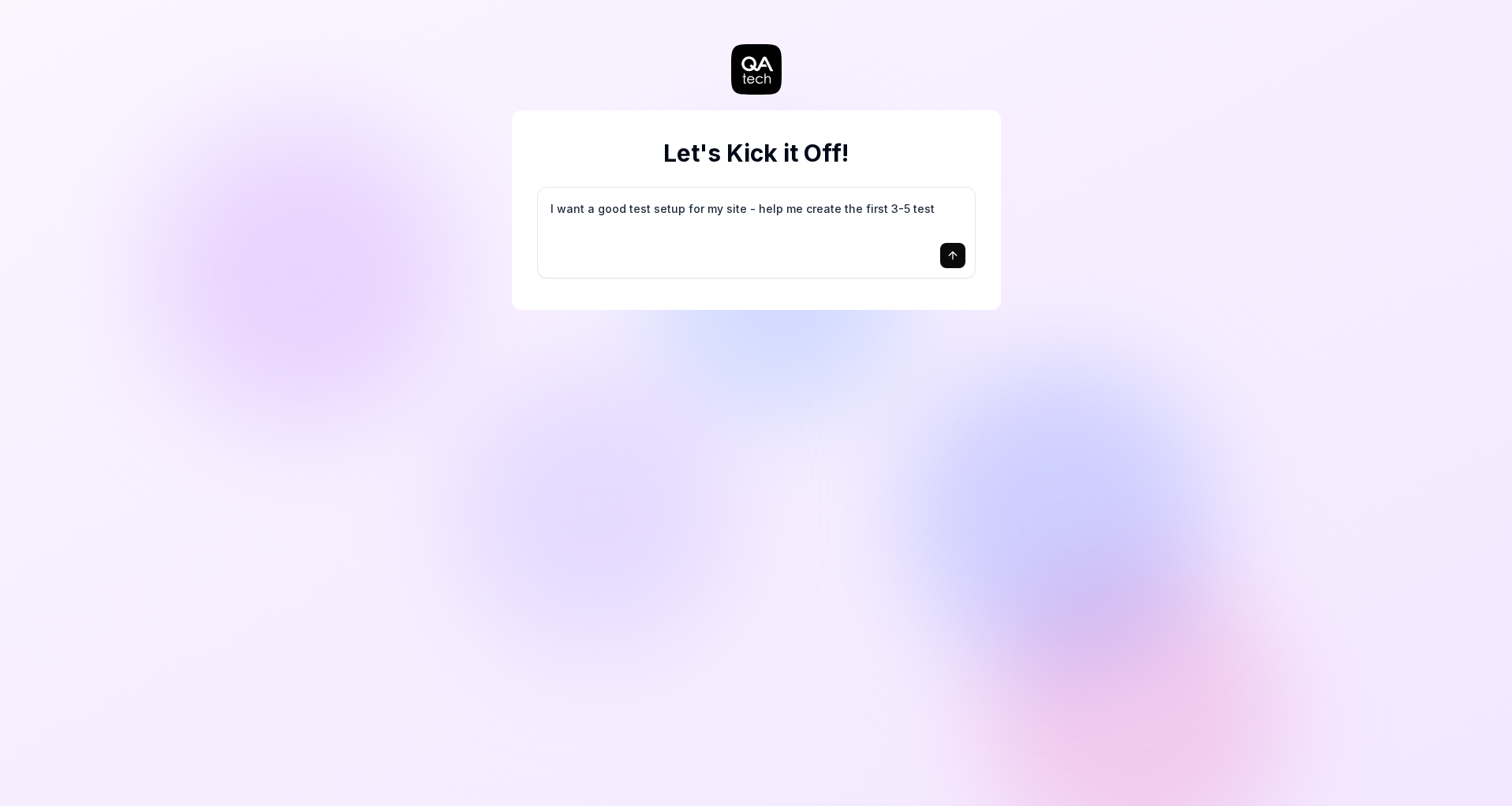
type textarea "I want a good test setup for my site - help me create the first 3-5 test"
type textarea "*"
type textarea "I want a good test setup for my site - help me create the first 3-5 test c"
type textarea "*"
type textarea "I want a good test setup for my site - help me create the first 3-5 test ca"
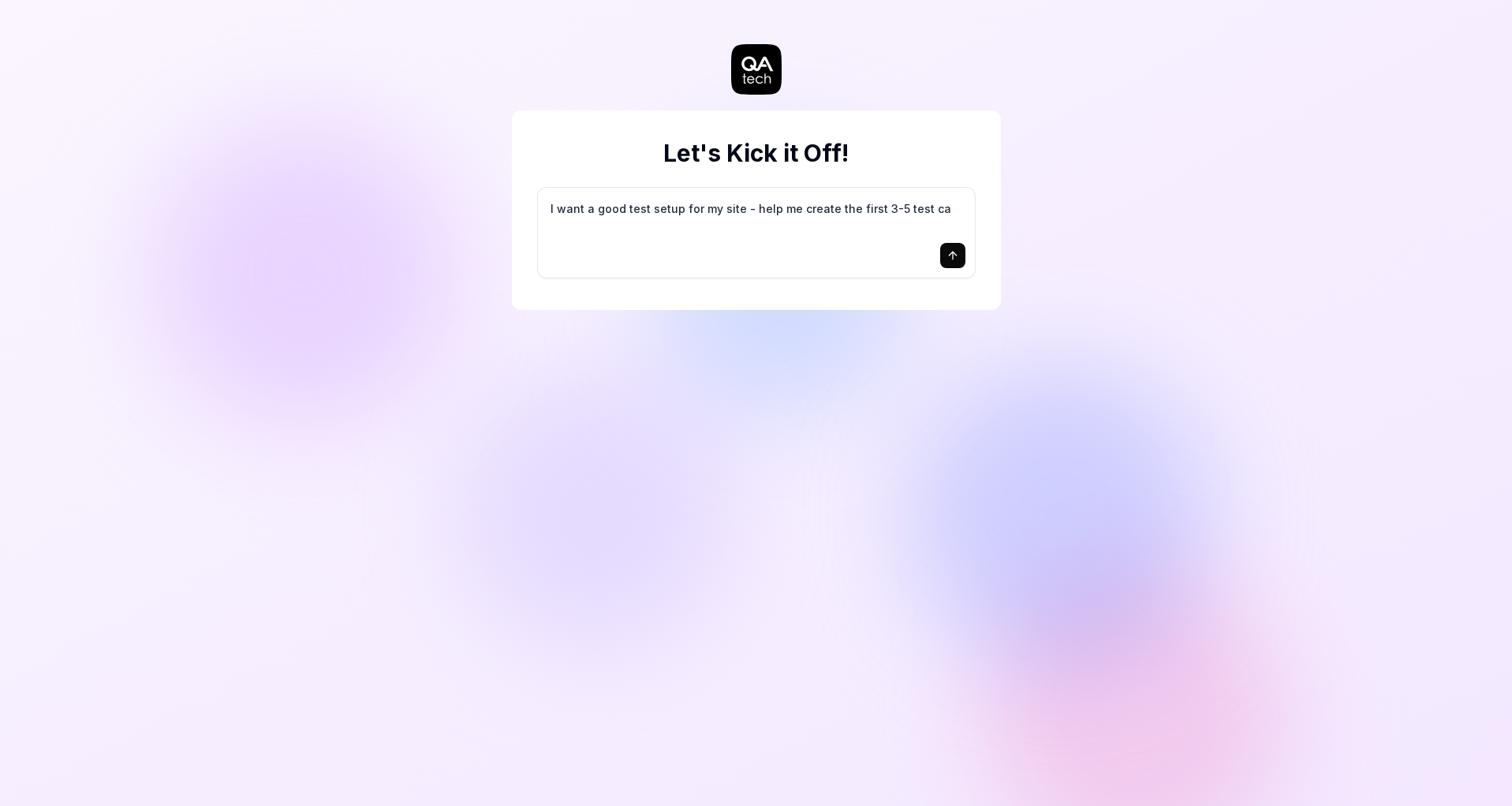
type textarea "*"
type textarea "I want a good test setup for my site - help me create the first 3-5 test cas"
type textarea "*"
type textarea "I want a good test setup for my site - help me create the first 3-5 test case"
type textarea "*"
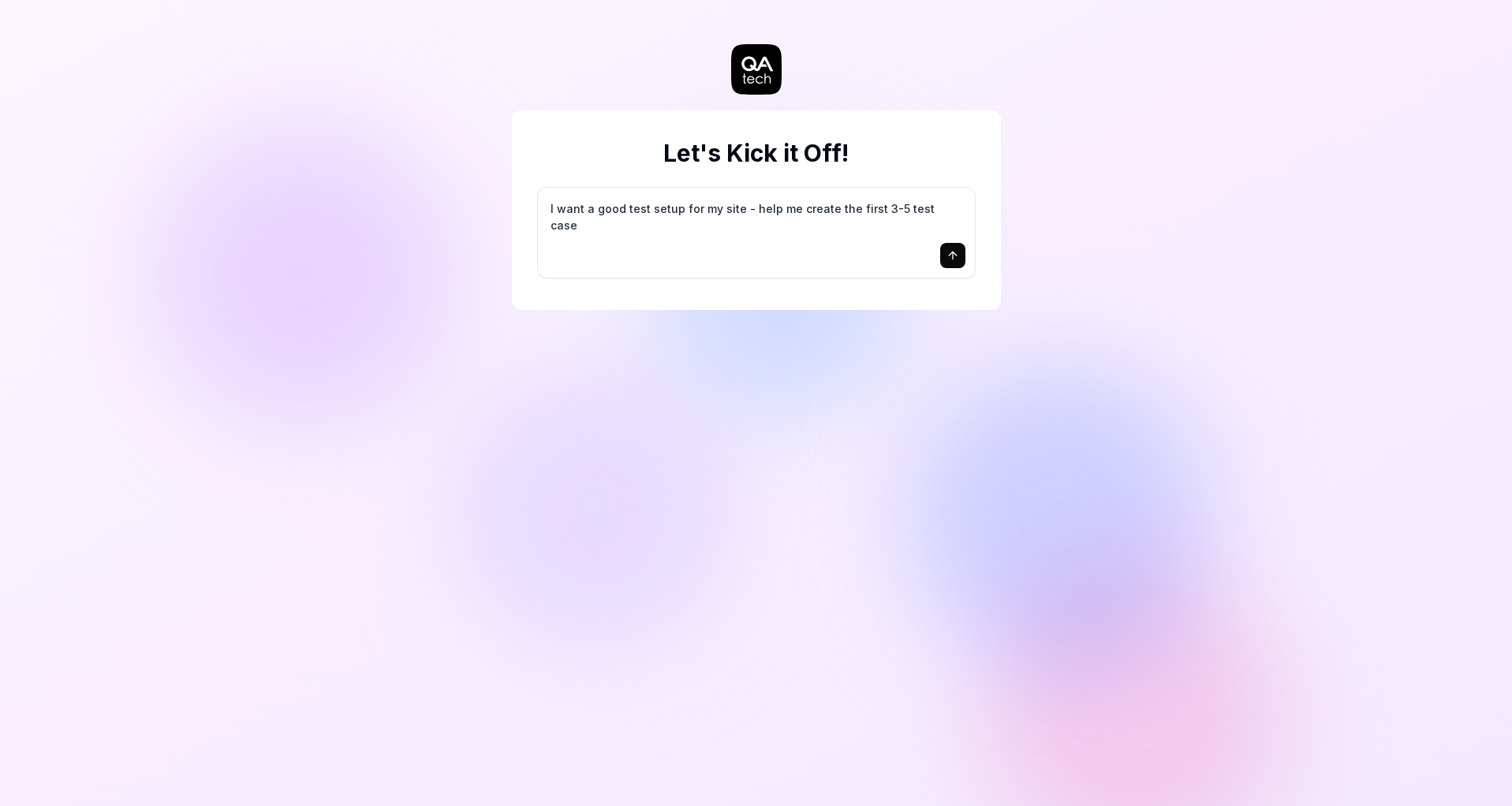
type textarea "I want a good test setup for my site - help me create the first 3-5 test cases"
click at [949, 254] on icon "submit" at bounding box center [952, 253] width 7 height 4
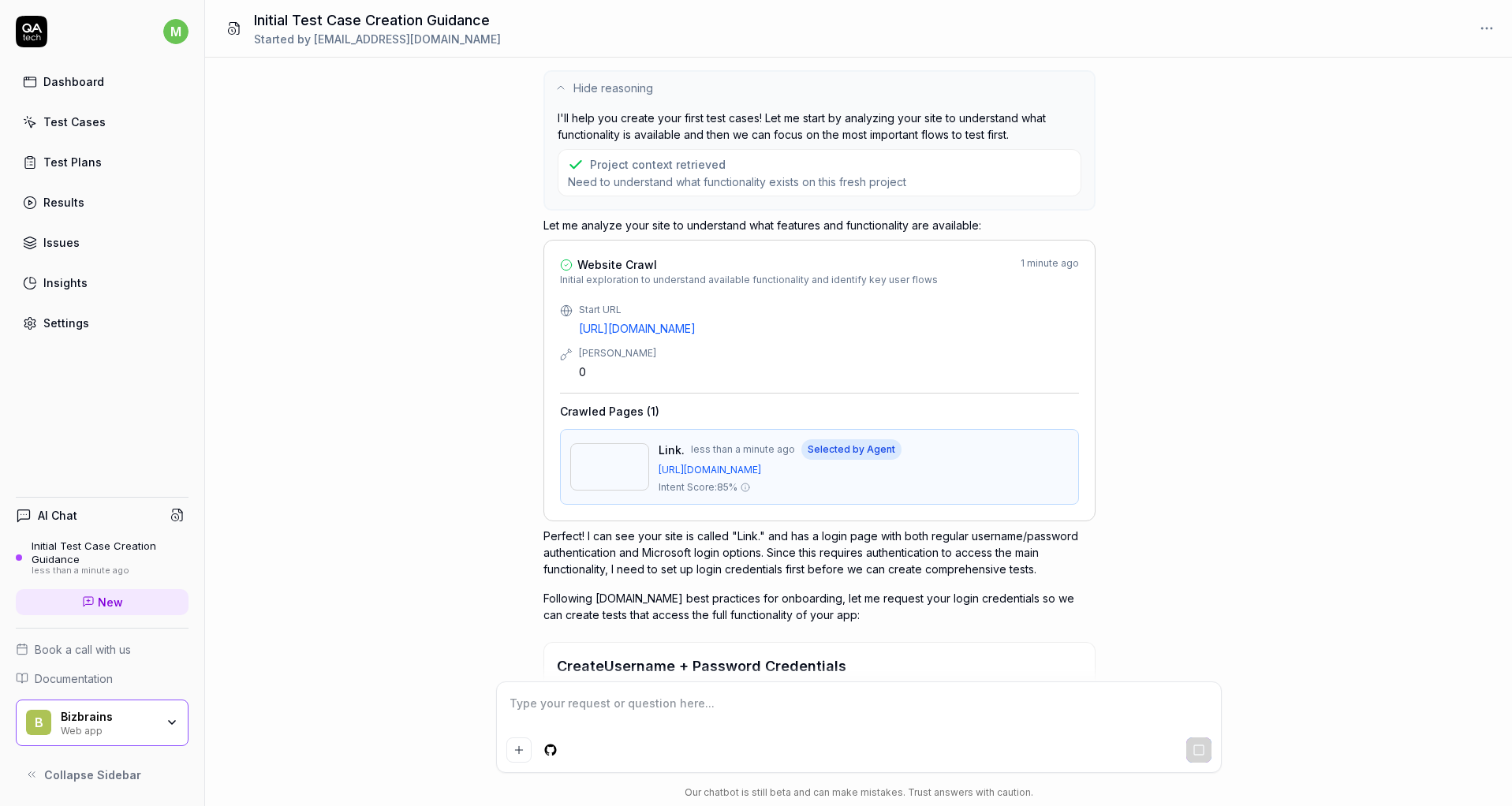
type textarea "*"
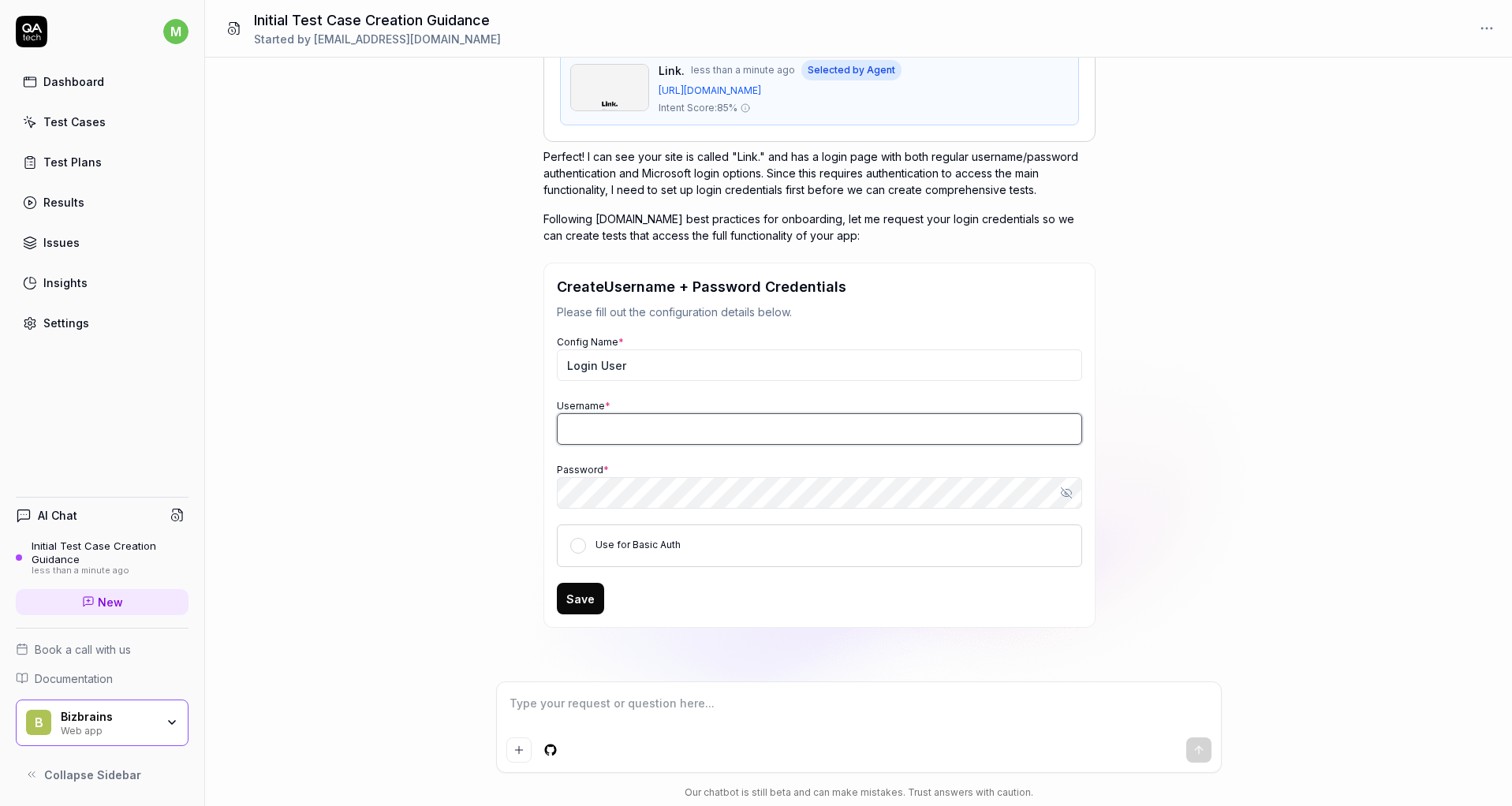
type input "[EMAIL_ADDRESS][DOMAIN_NAME]"
click at [618, 367] on input "Login User" at bounding box center [819, 365] width 526 height 32
type textarea "*"
click at [624, 436] on input "[EMAIL_ADDRESS][DOMAIN_NAME]" at bounding box center [819, 429] width 526 height 32
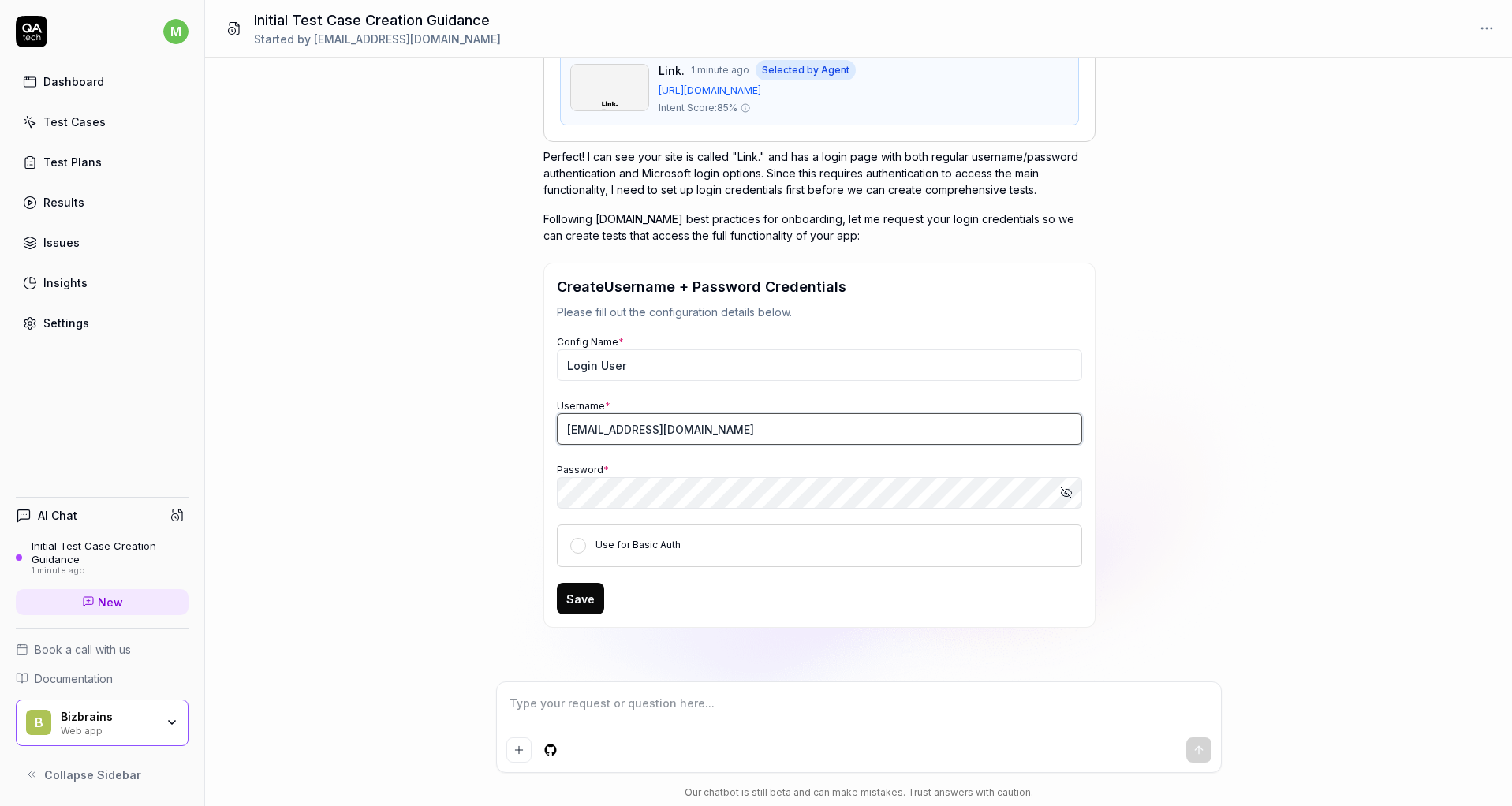
click at [624, 436] on input "[EMAIL_ADDRESS][DOMAIN_NAME]" at bounding box center [819, 429] width 526 height 32
type input "QAtech"
click at [427, 524] on div "I want a good test setup for my site - help me create the first 3-5 test cases …" at bounding box center [858, 369] width 1307 height 623
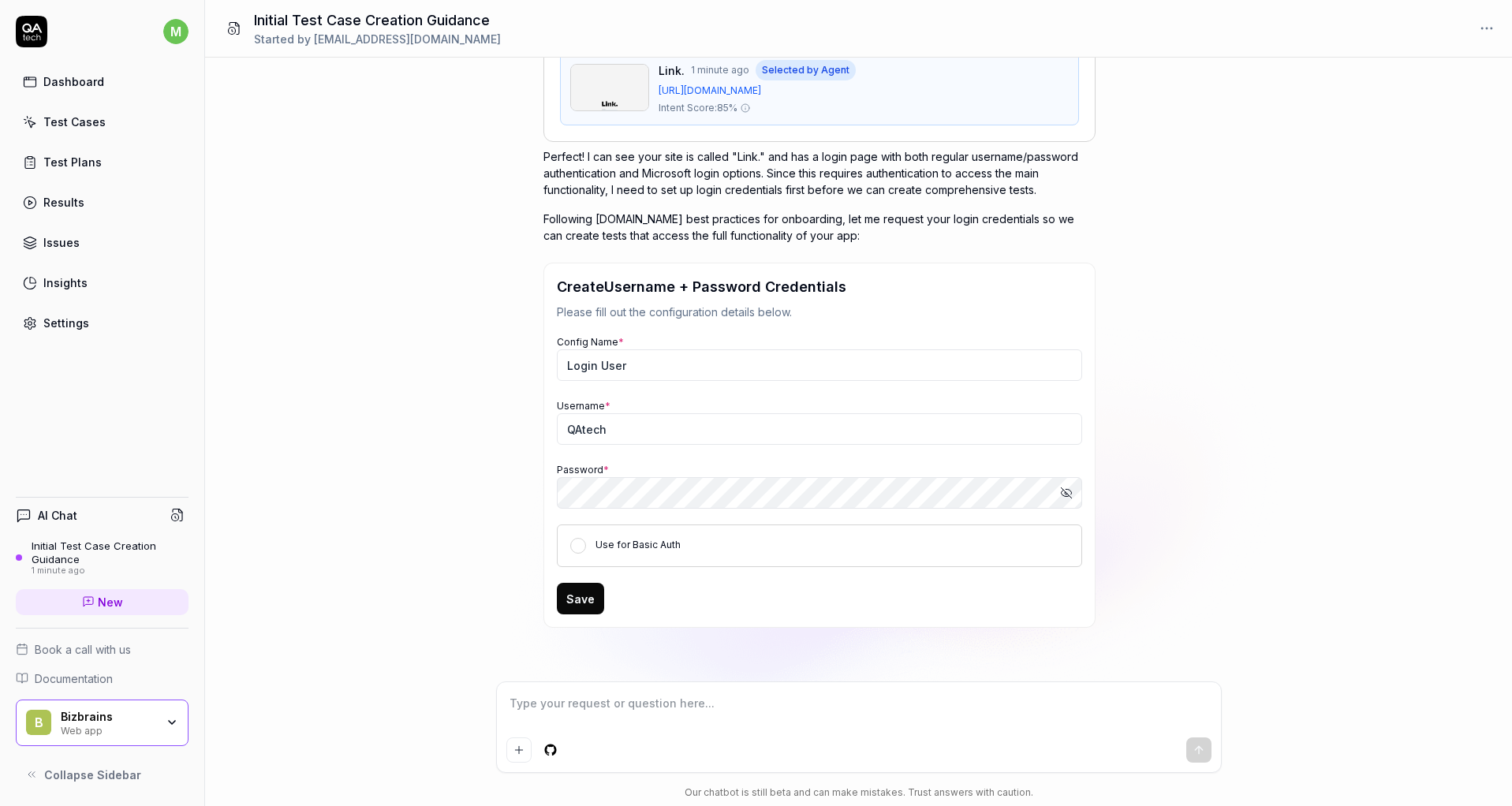
click at [585, 593] on button "Save" at bounding box center [580, 598] width 47 height 32
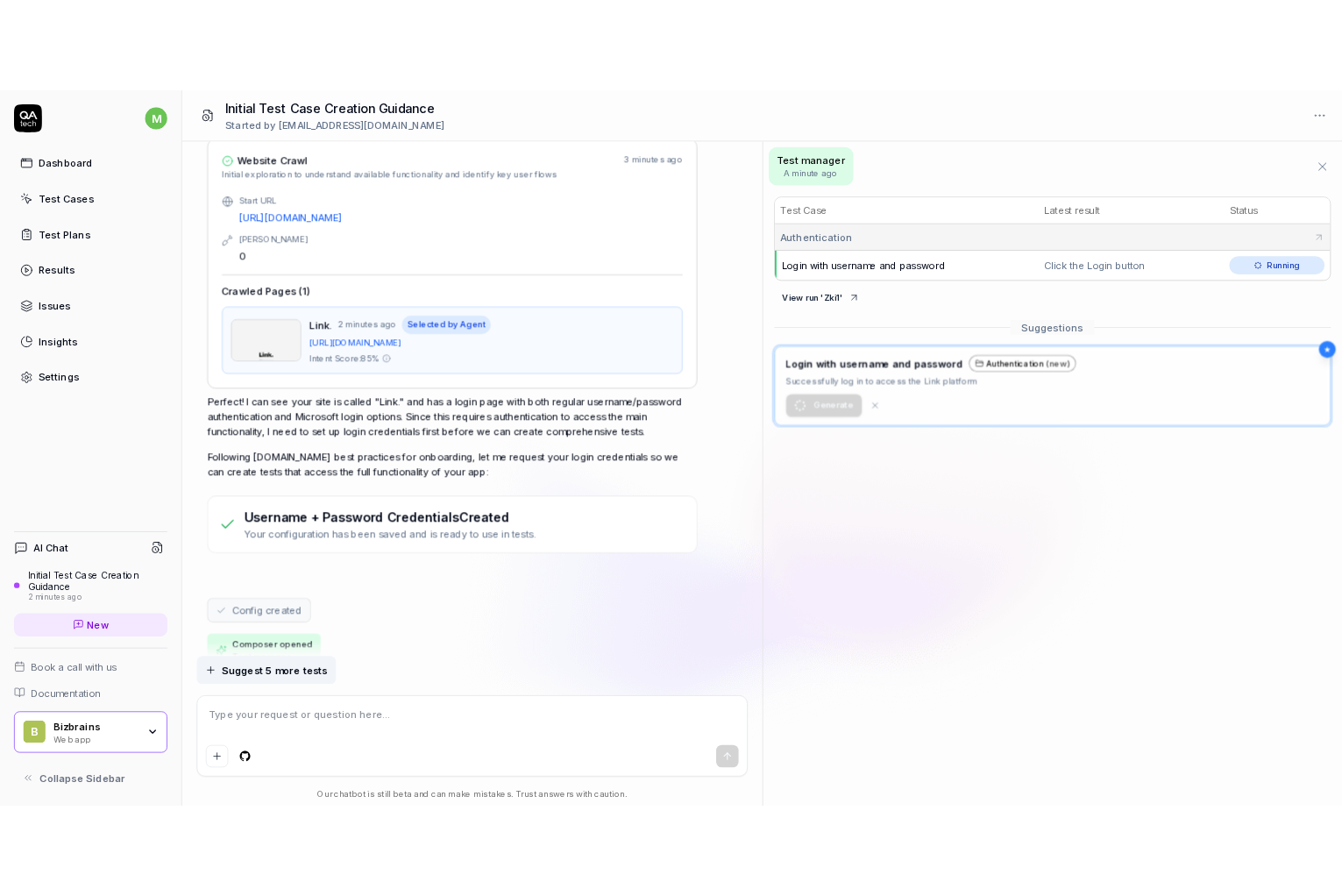
scroll to position [302, 0]
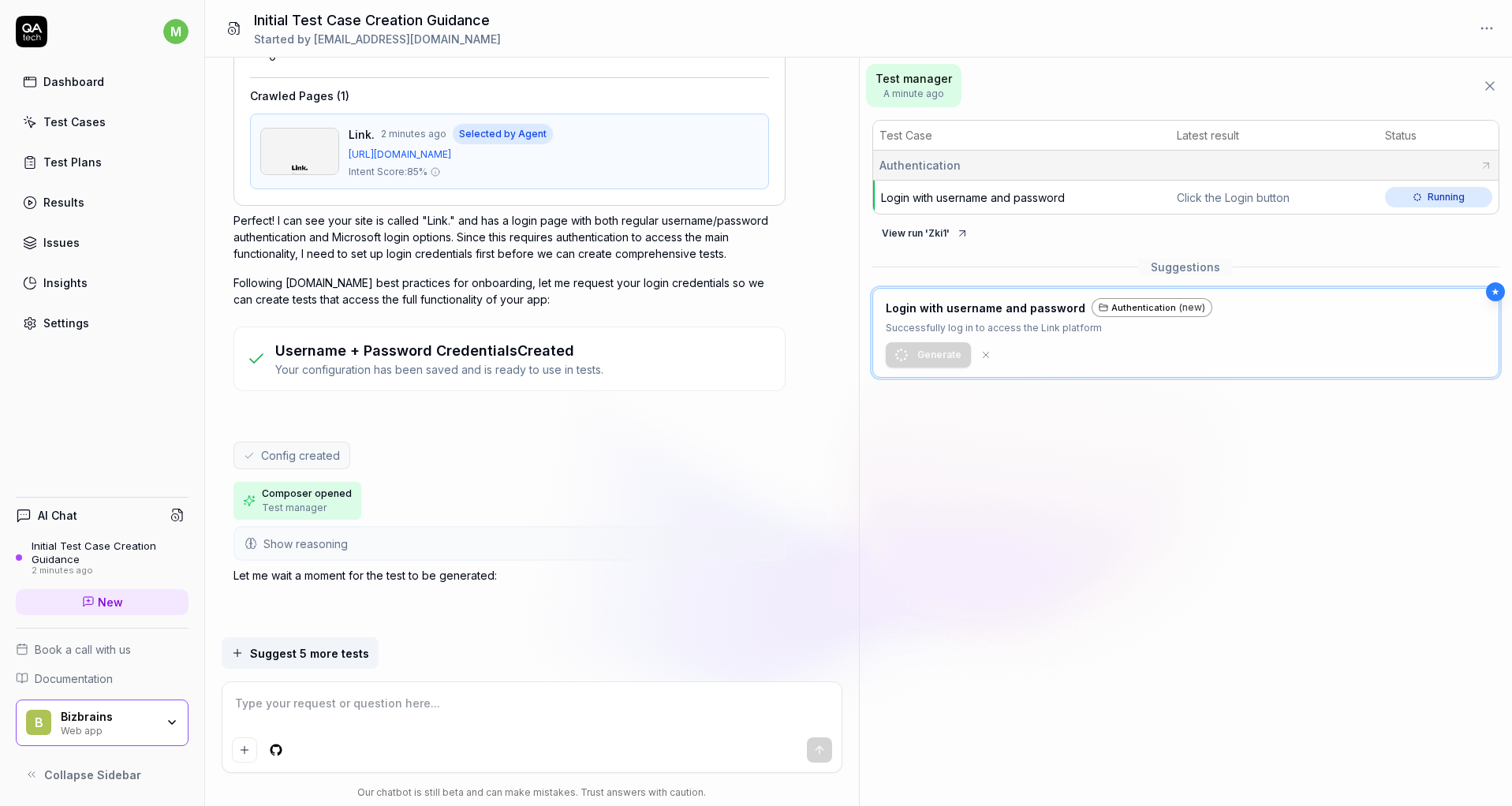
click at [65, 326] on div "Settings" at bounding box center [66, 322] width 46 height 17
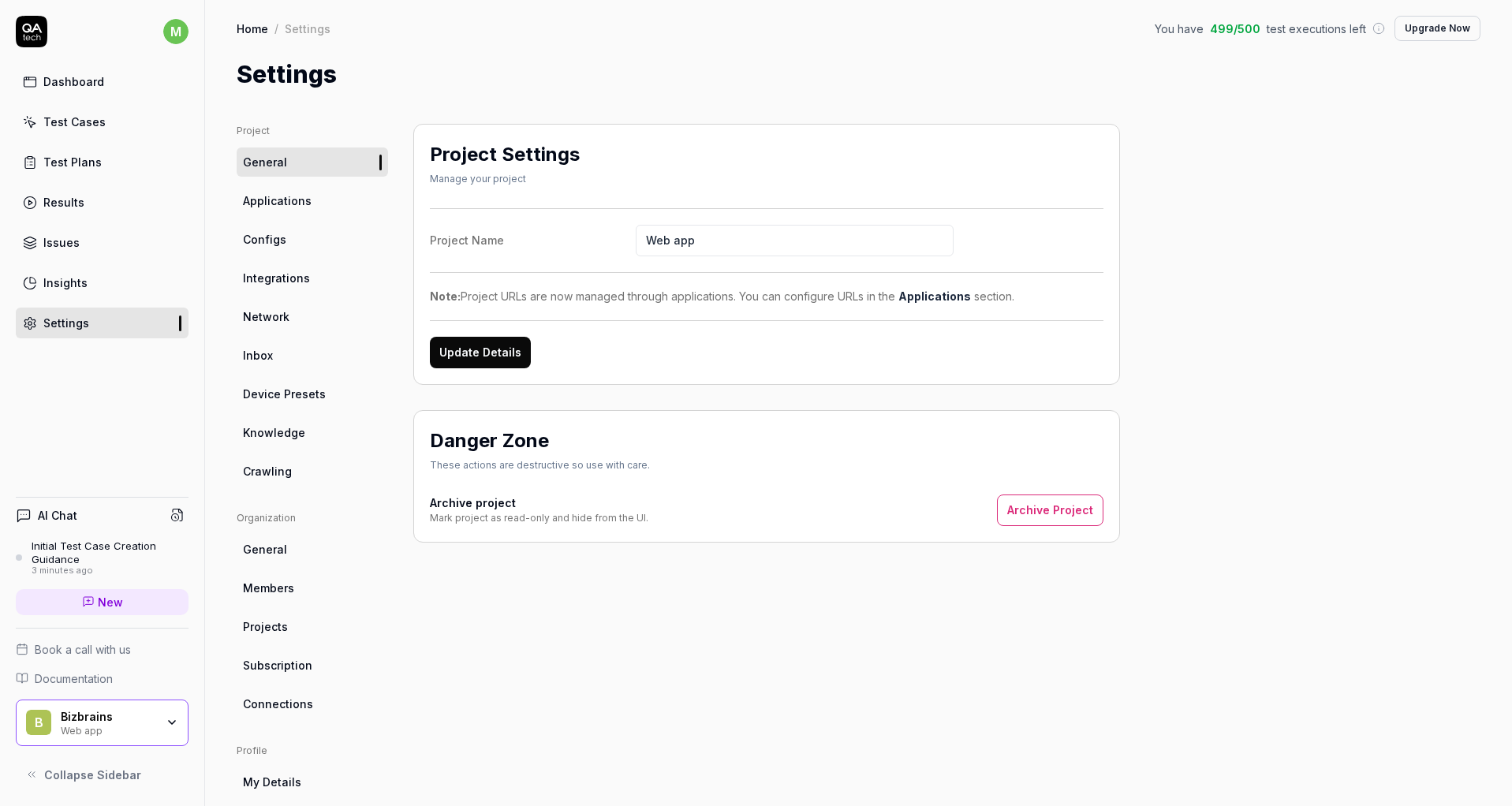
click at [272, 422] on link "Knowledge" at bounding box center [312, 432] width 152 height 29
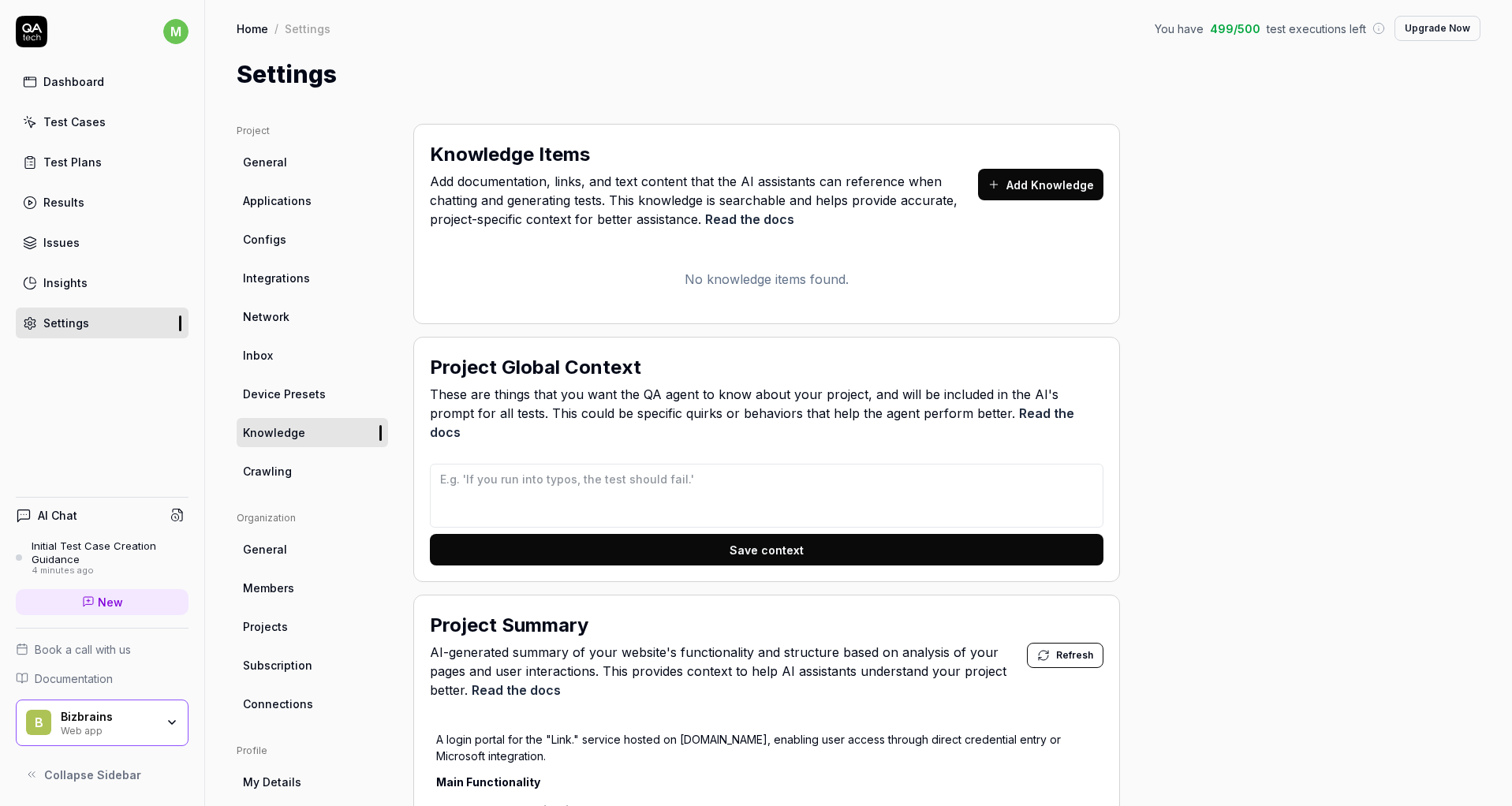
click at [1025, 179] on button "Add Knowledge" at bounding box center [1040, 185] width 126 height 32
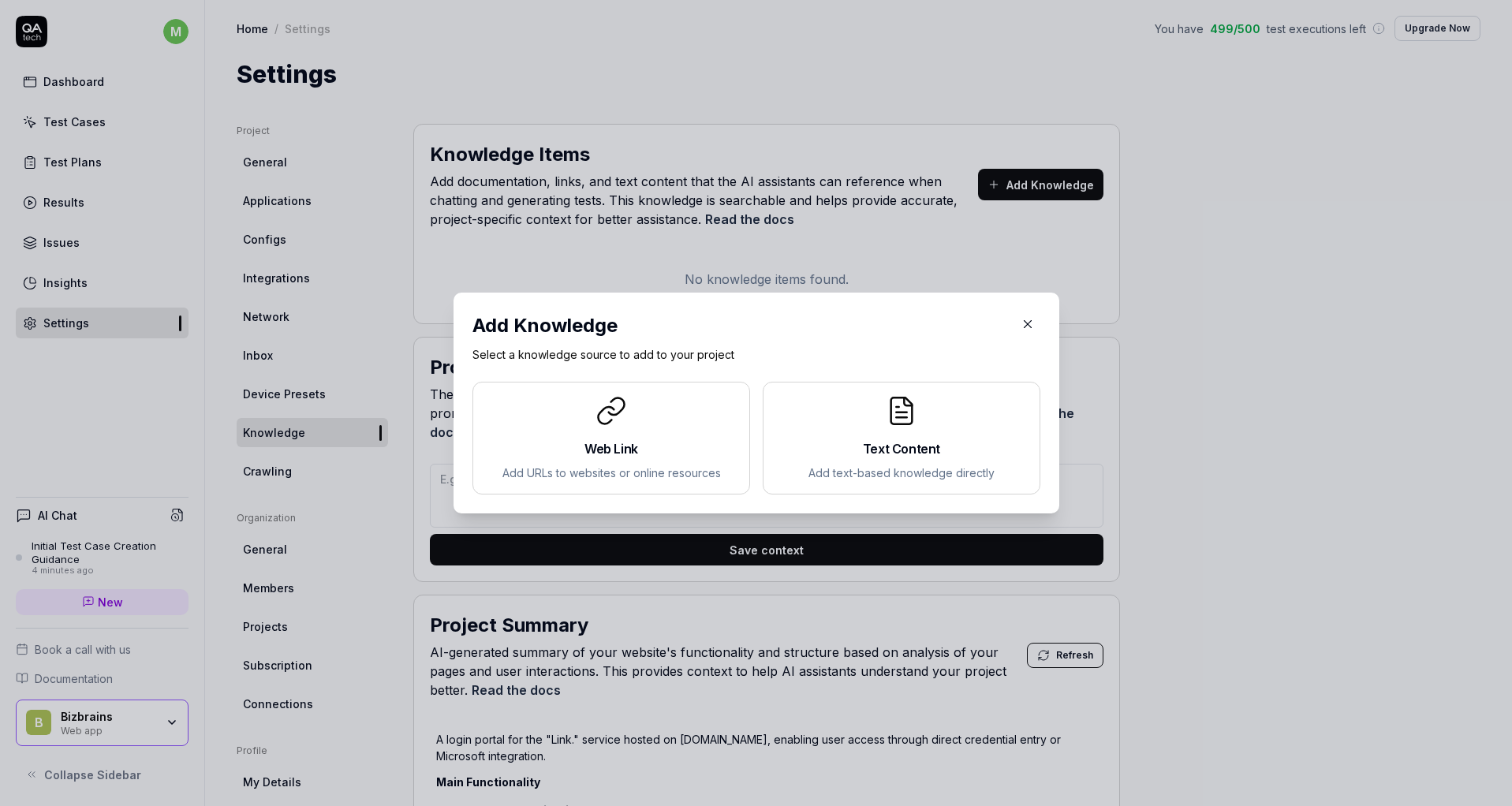
type textarea "*"
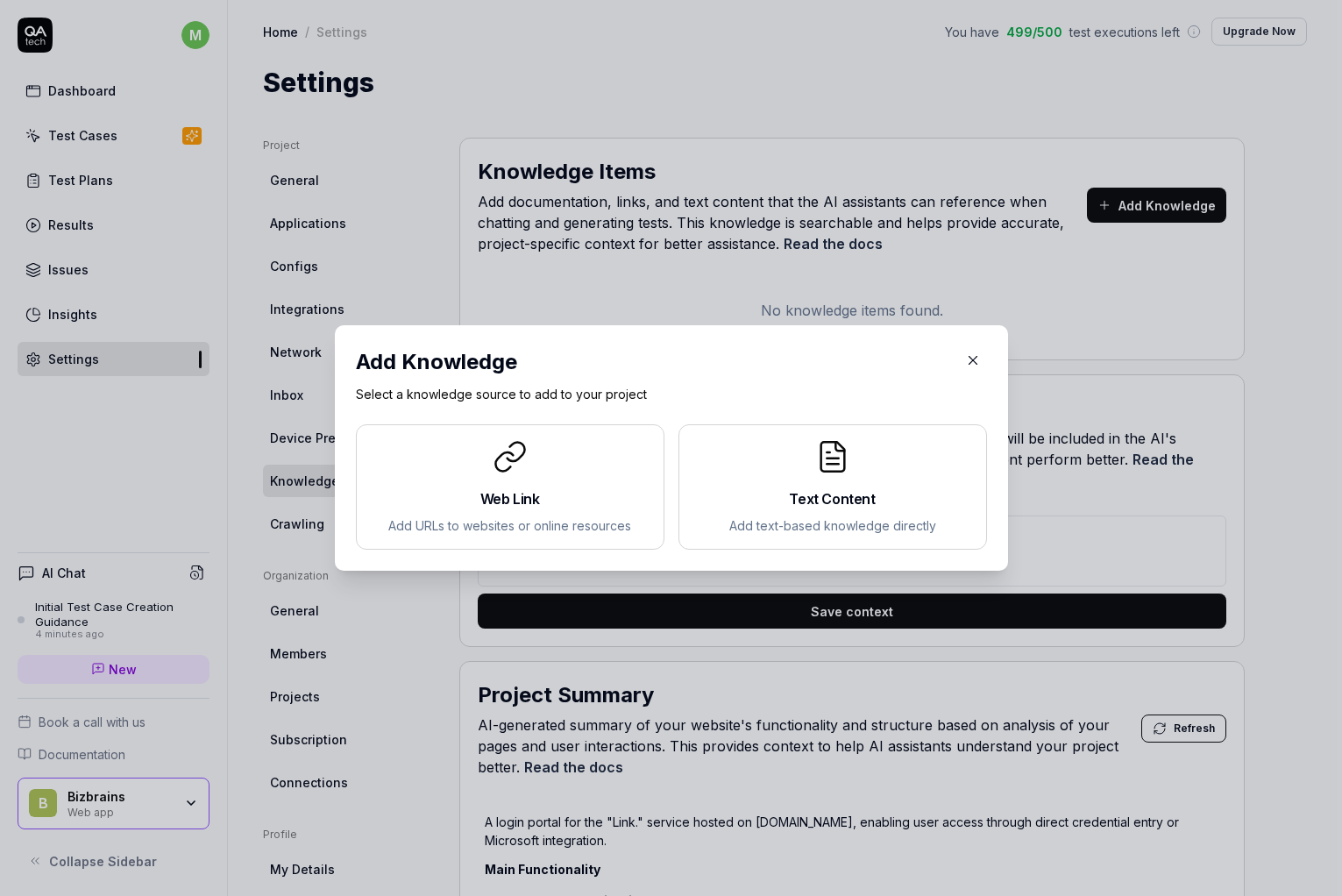
click at [480, 495] on h2 "Web Link" at bounding box center [509, 499] width 278 height 21
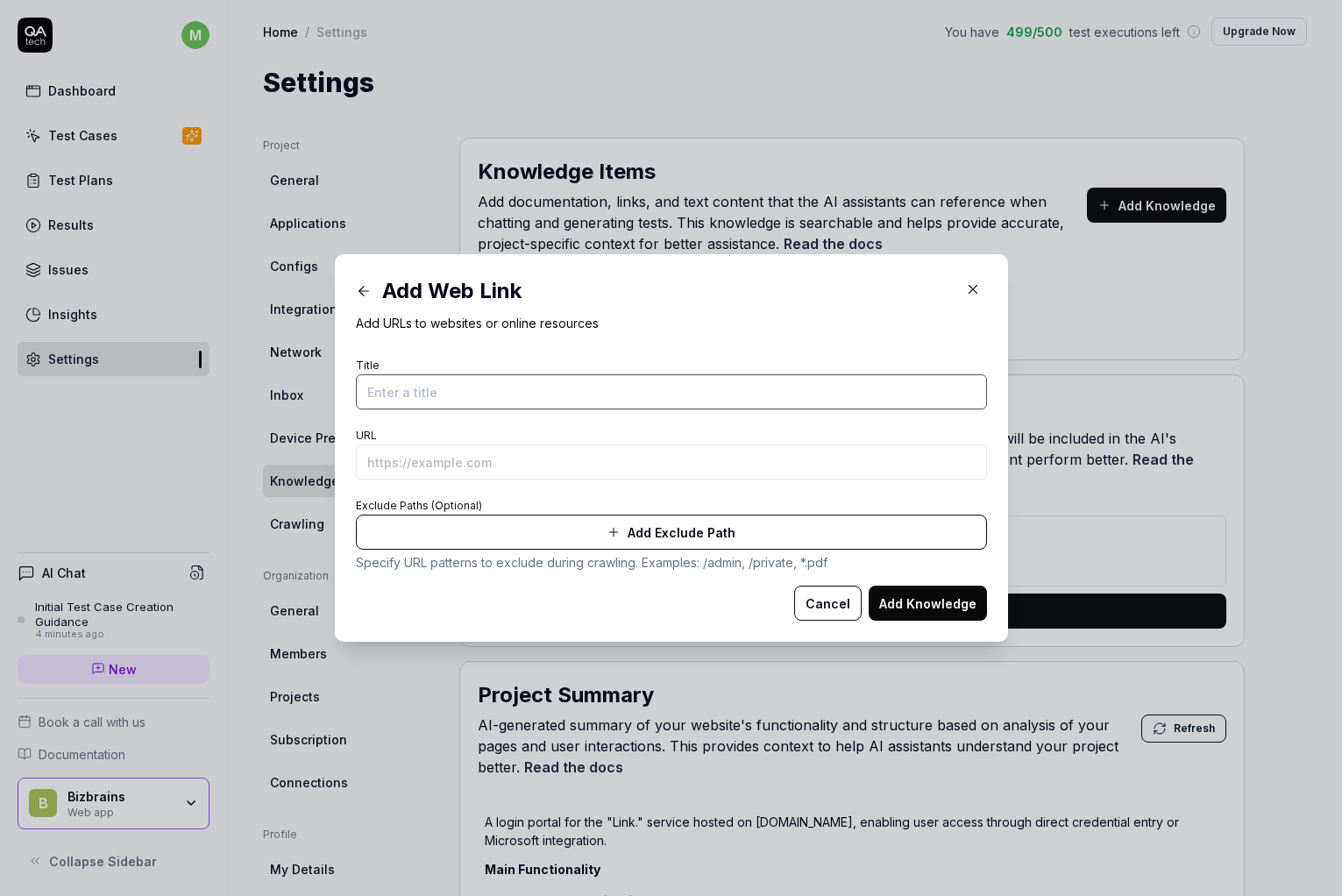
click at [465, 394] on input "Title" at bounding box center [671, 392] width 631 height 35
type input "User Guide"
click at [456, 463] on input "URL" at bounding box center [671, 462] width 631 height 35
paste input "[URL][DOMAIN_NAME]"
type input "[URL][DOMAIN_NAME]"
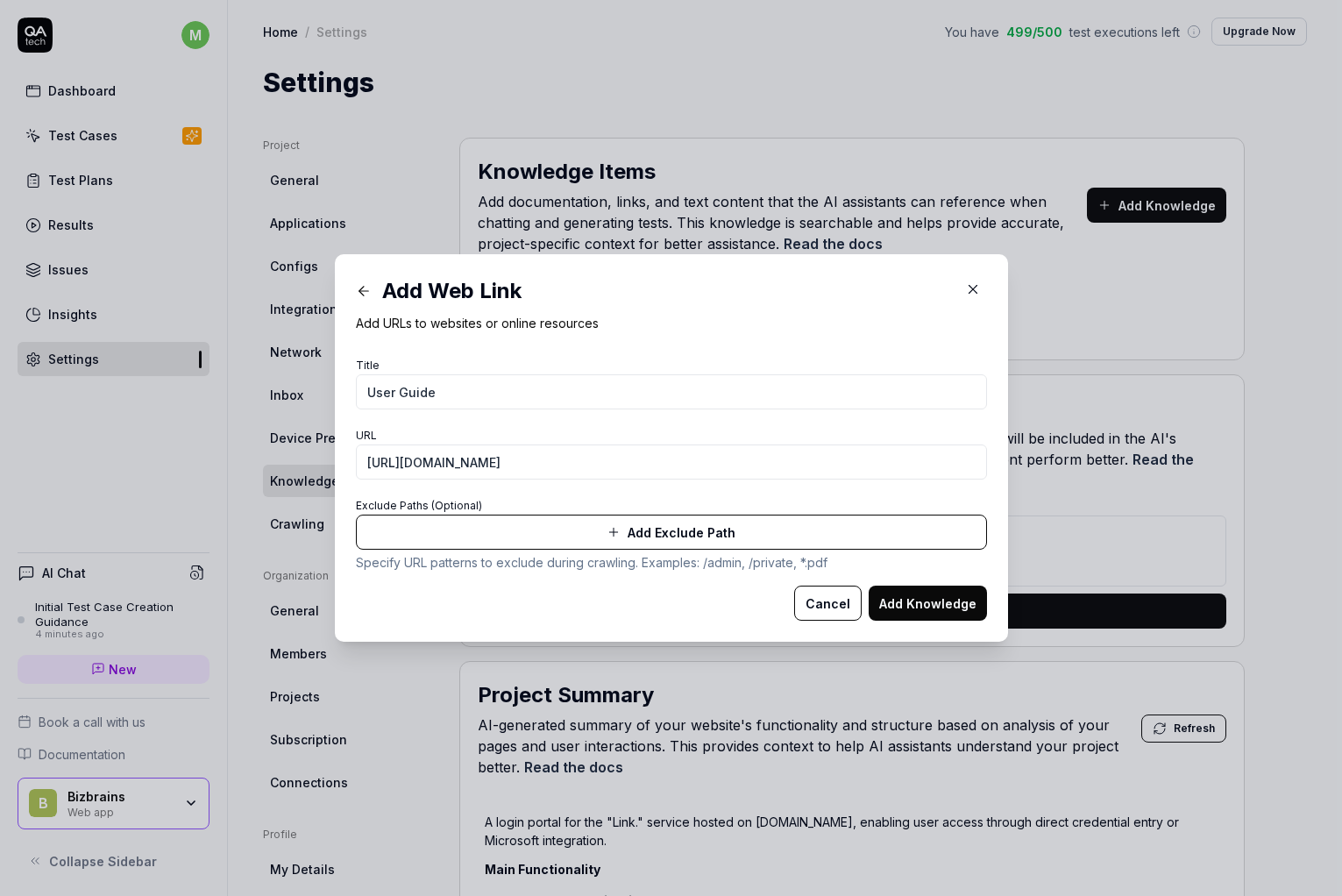
click at [476, 416] on form "Title User Guide URL [URL][DOMAIN_NAME] Exclude Paths (Optional) Add Exclude Pa…" at bounding box center [671, 487] width 631 height 267
click at [910, 607] on button "Add Knowledge" at bounding box center [927, 603] width 119 height 35
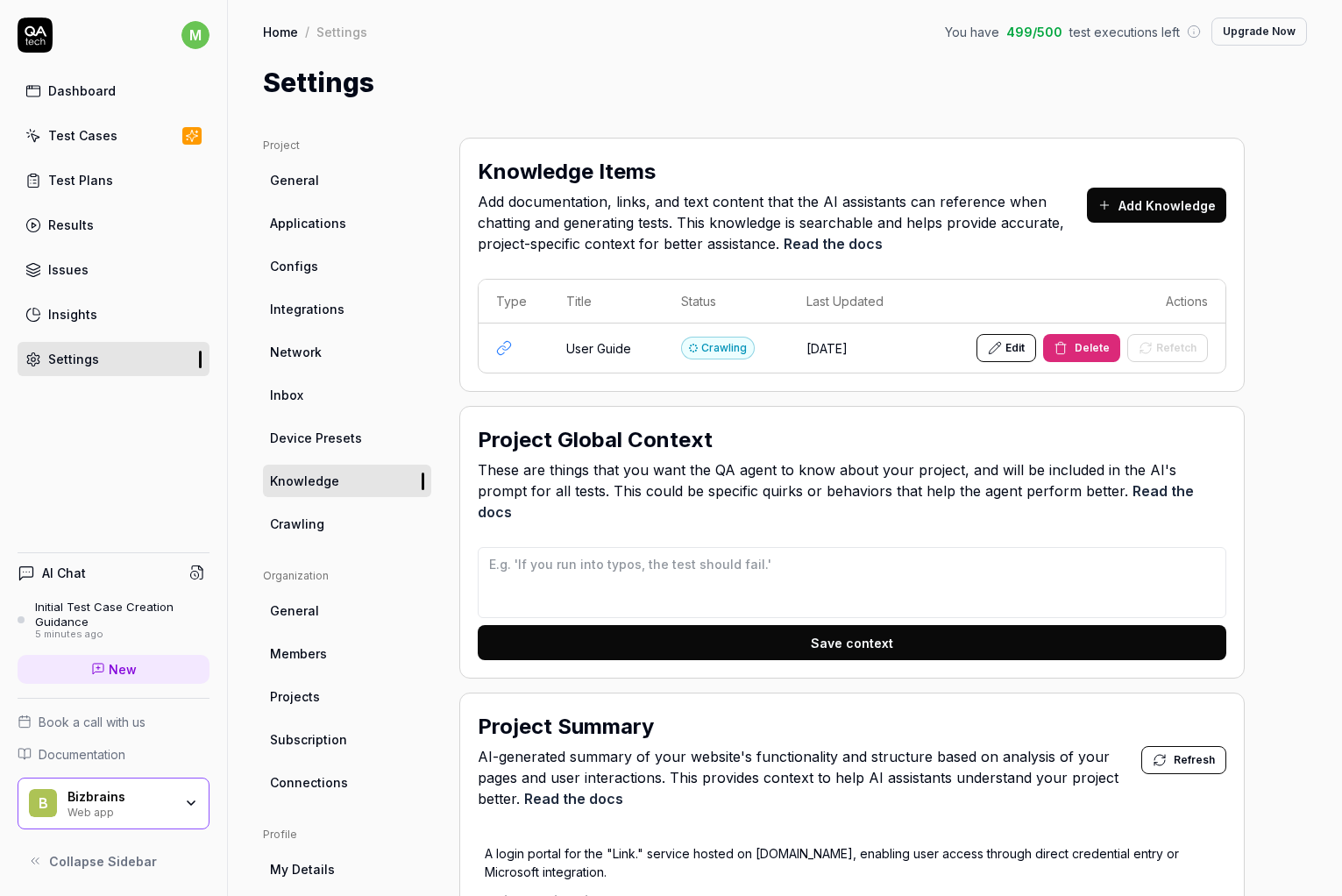
click at [843, 26] on div "Home / Settings You have 499 / 500 test executions left Upgrade Now" at bounding box center [784, 32] width 1043 height 28
click at [299, 223] on span "Applications" at bounding box center [307, 222] width 76 height 18
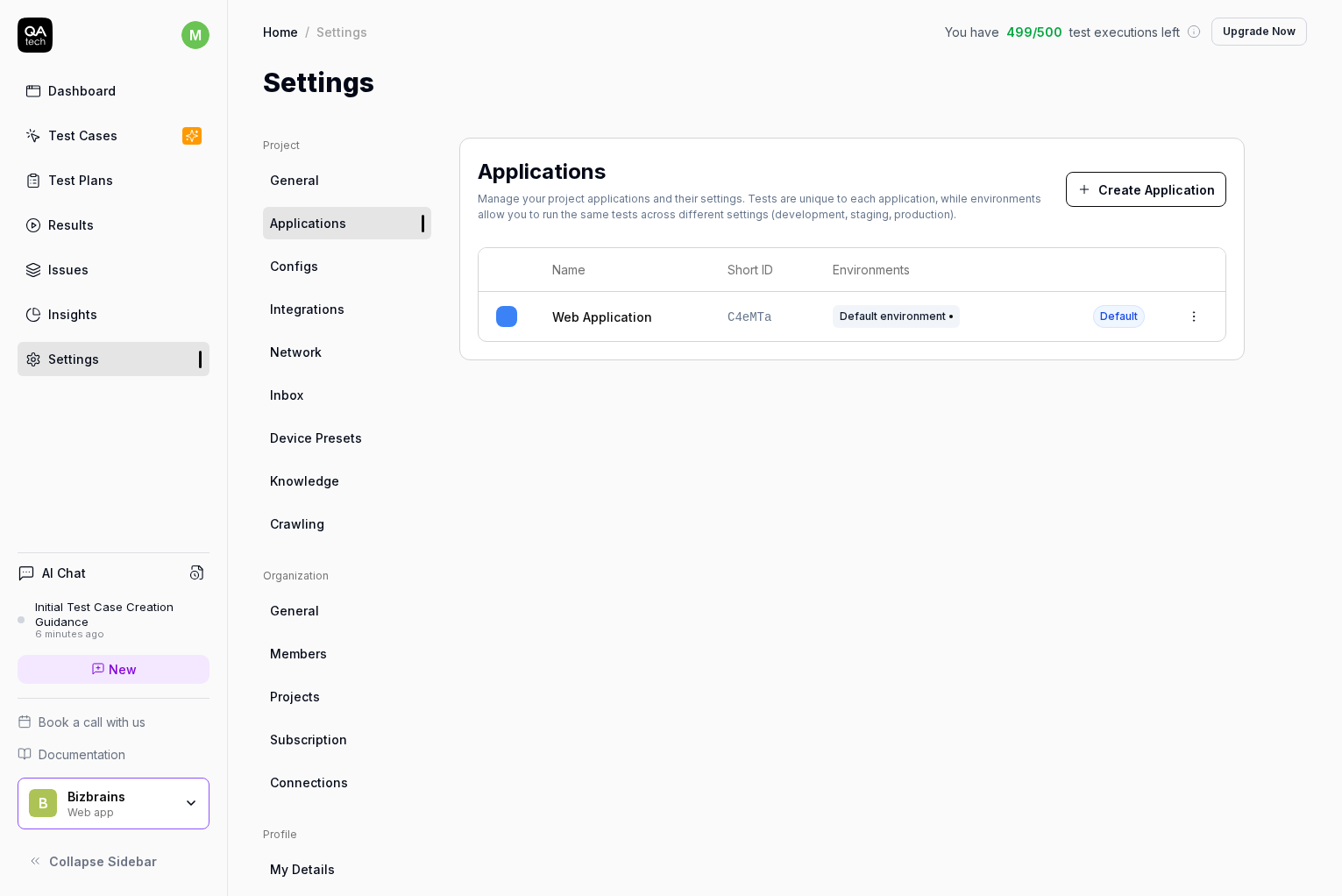
click at [303, 268] on span "Configs" at bounding box center [293, 265] width 48 height 18
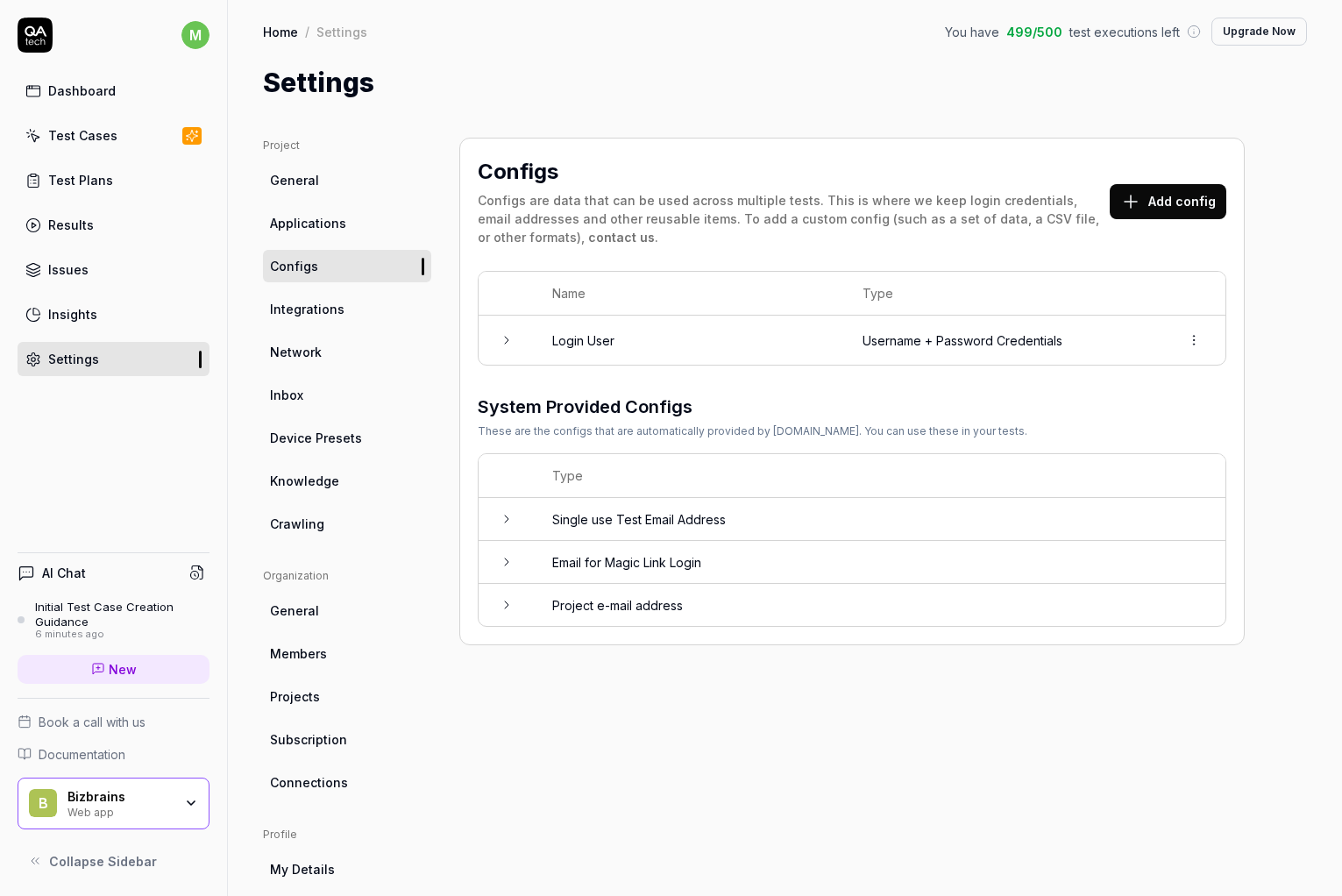
click at [335, 313] on span "Integrations" at bounding box center [307, 308] width 75 height 18
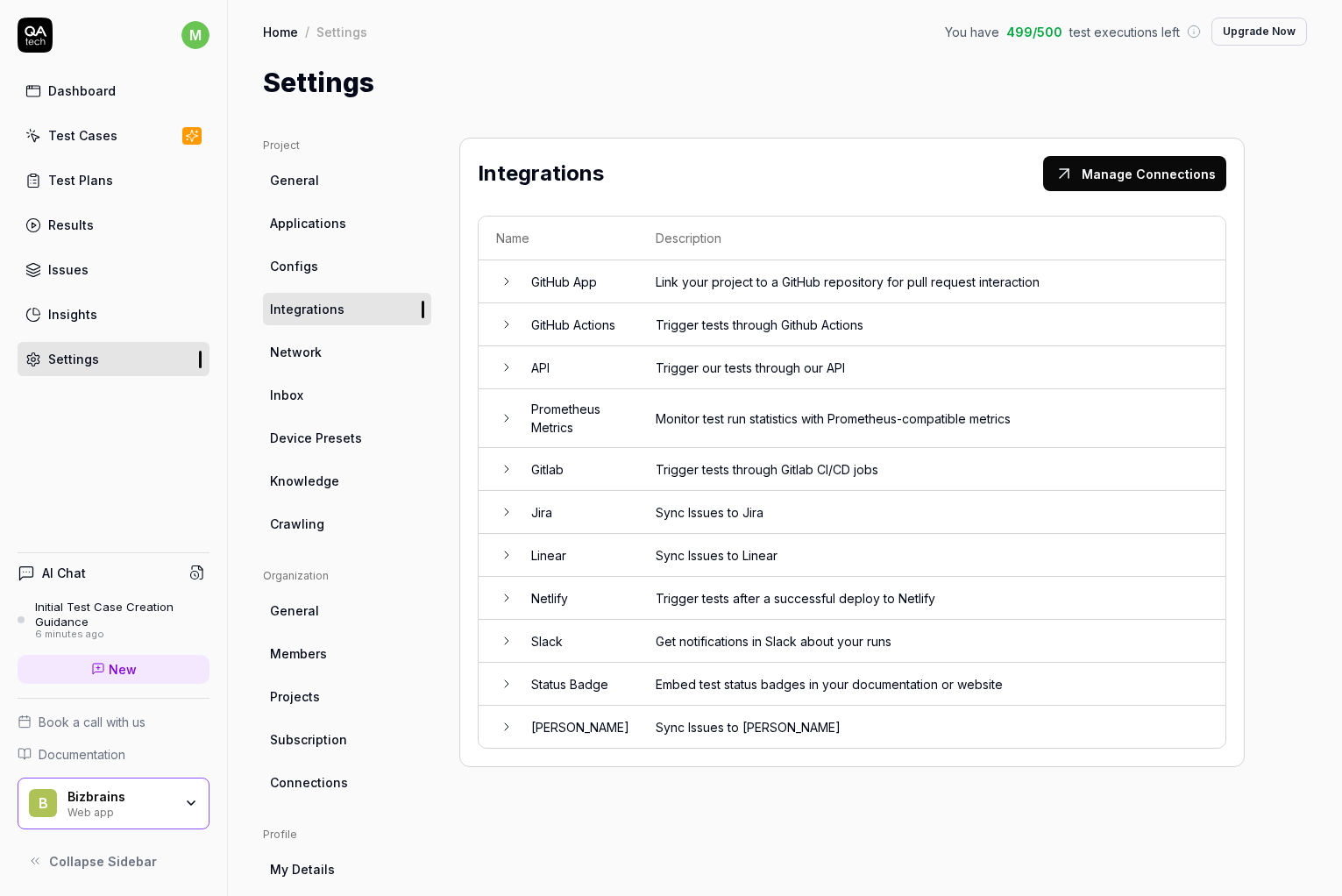
click at [302, 360] on span "Network" at bounding box center [295, 351] width 52 height 18
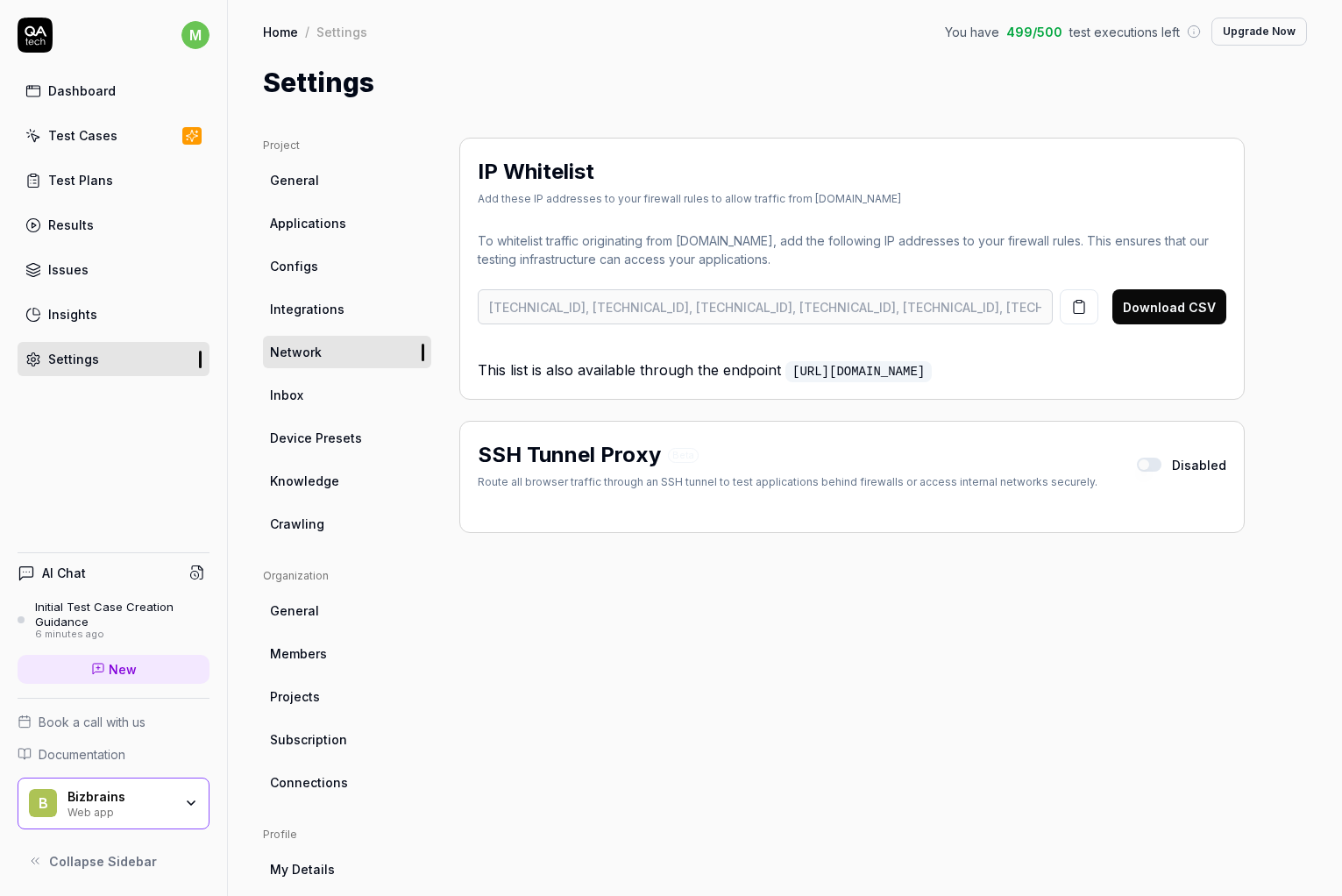
click at [307, 402] on link "Inbox" at bounding box center [347, 394] width 169 height 33
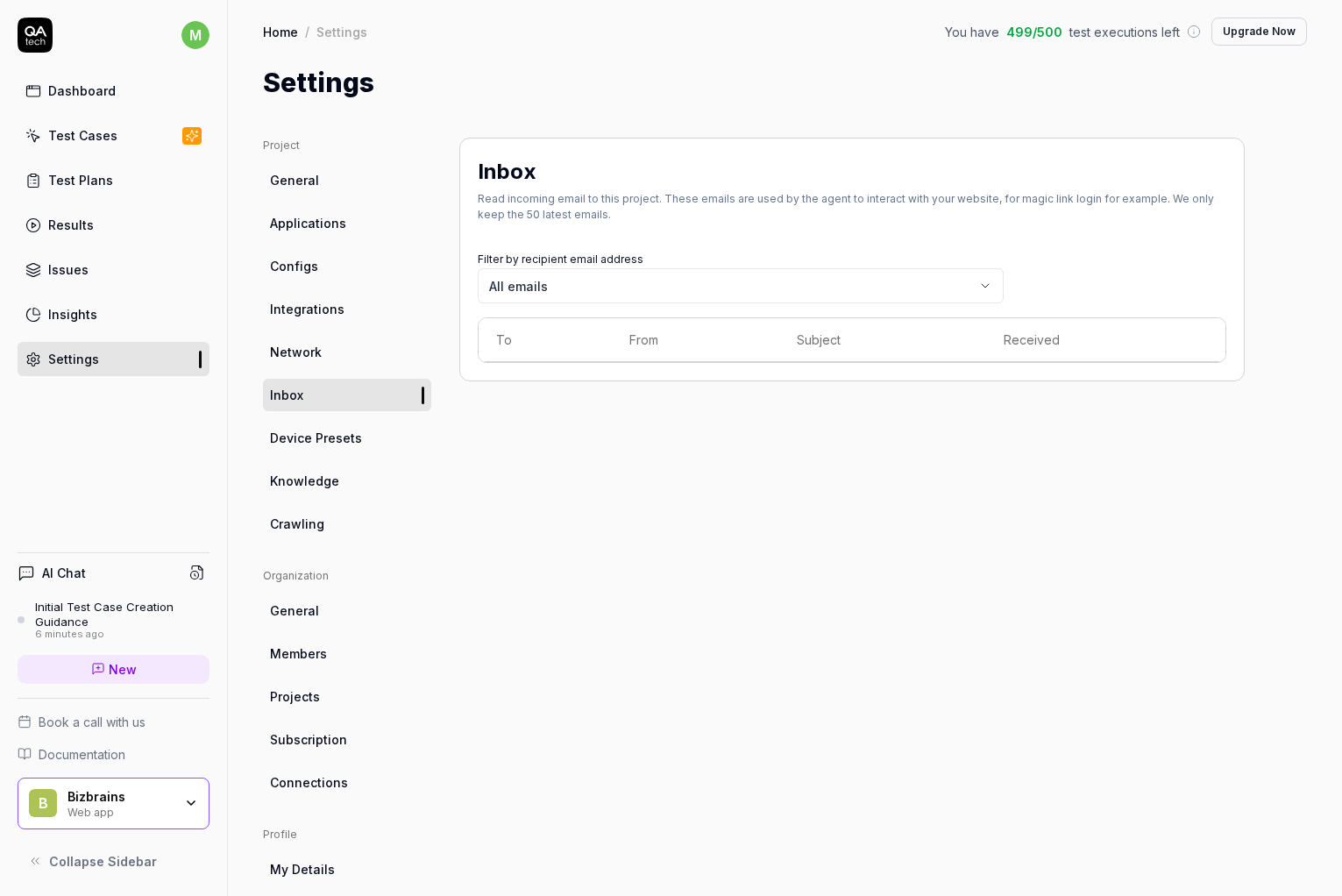
click at [329, 438] on span "Device Presets" at bounding box center [315, 437] width 92 height 18
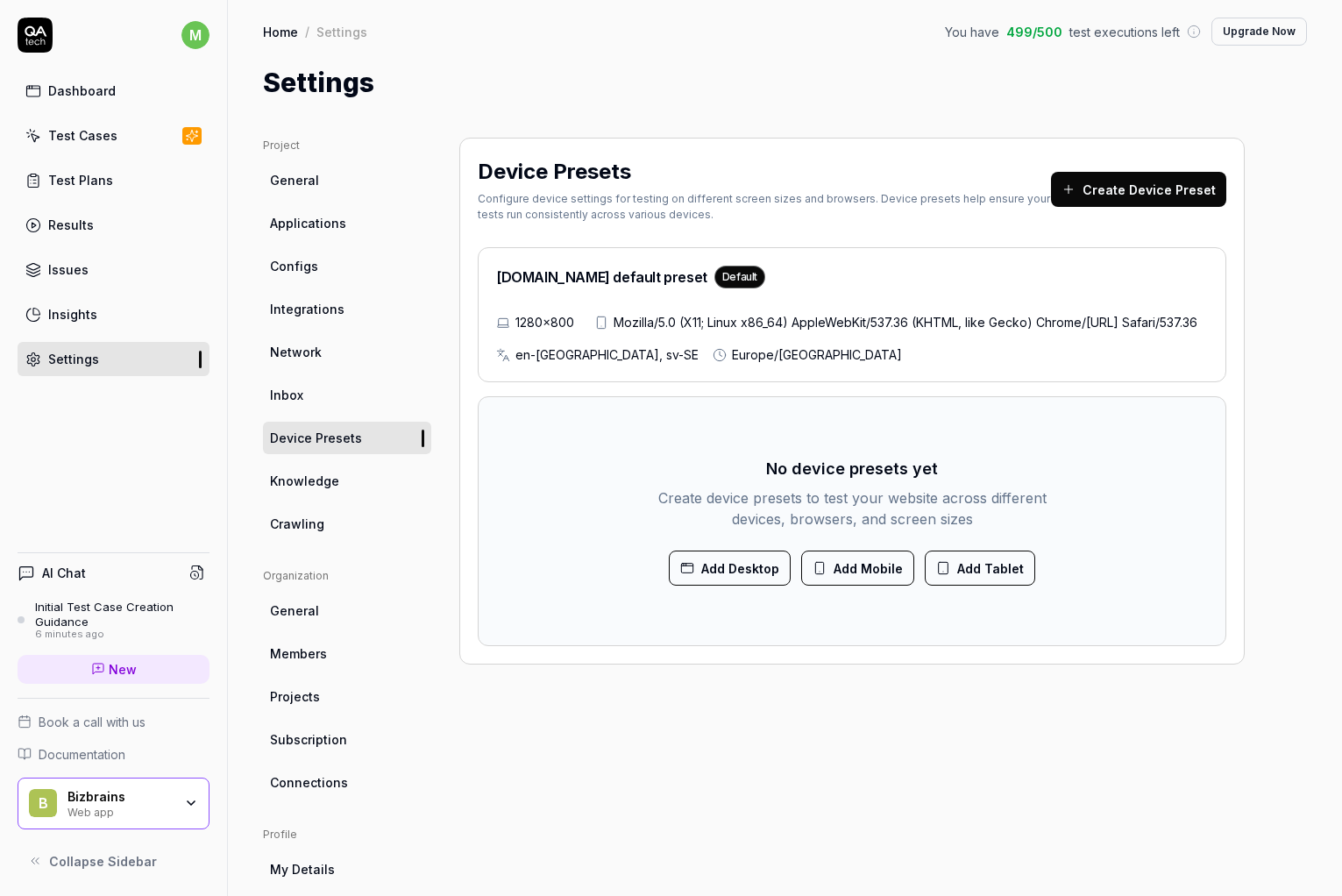
click at [316, 479] on span "Knowledge" at bounding box center [304, 481] width 69 height 18
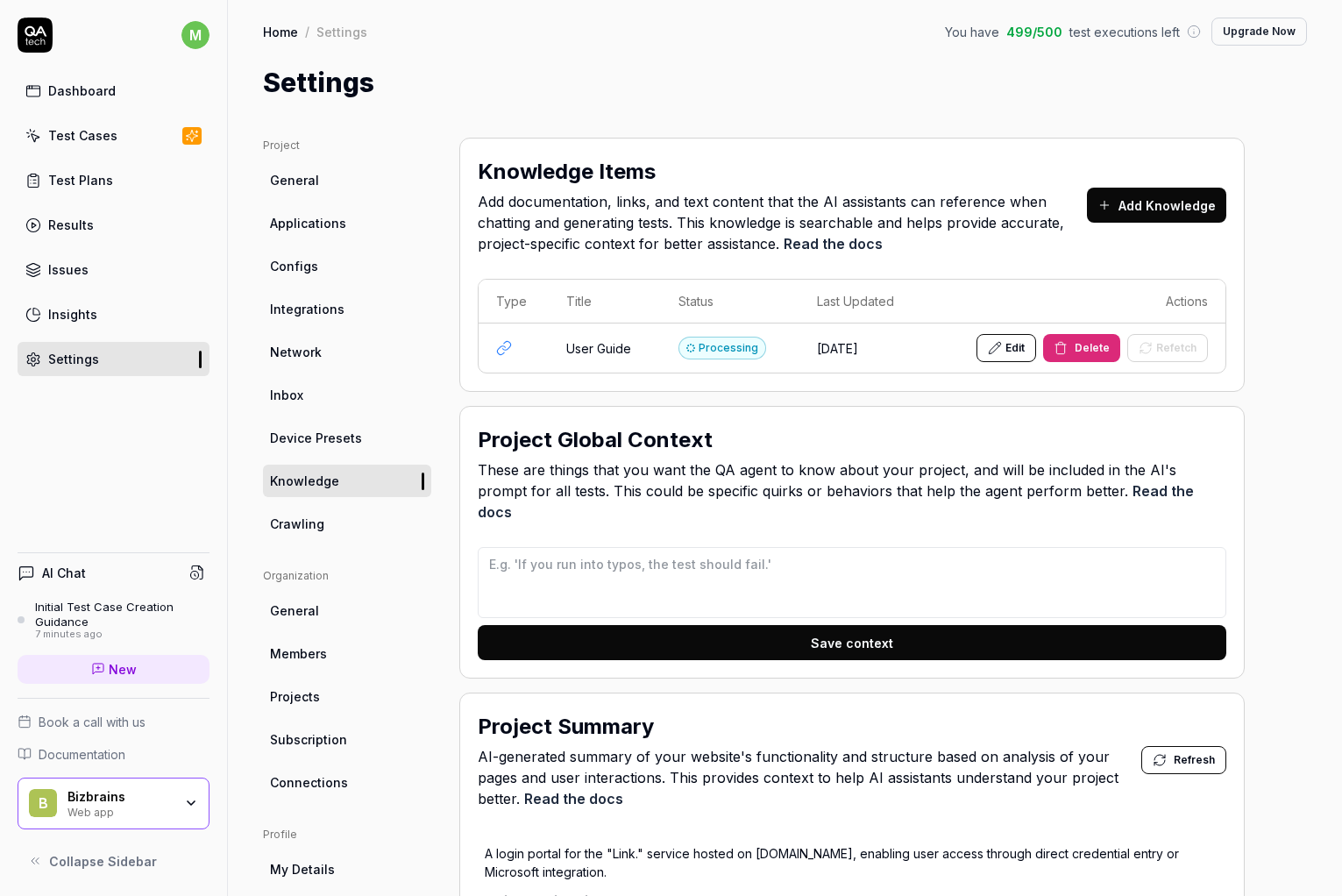
click at [312, 522] on span "Crawling" at bounding box center [297, 524] width 54 height 18
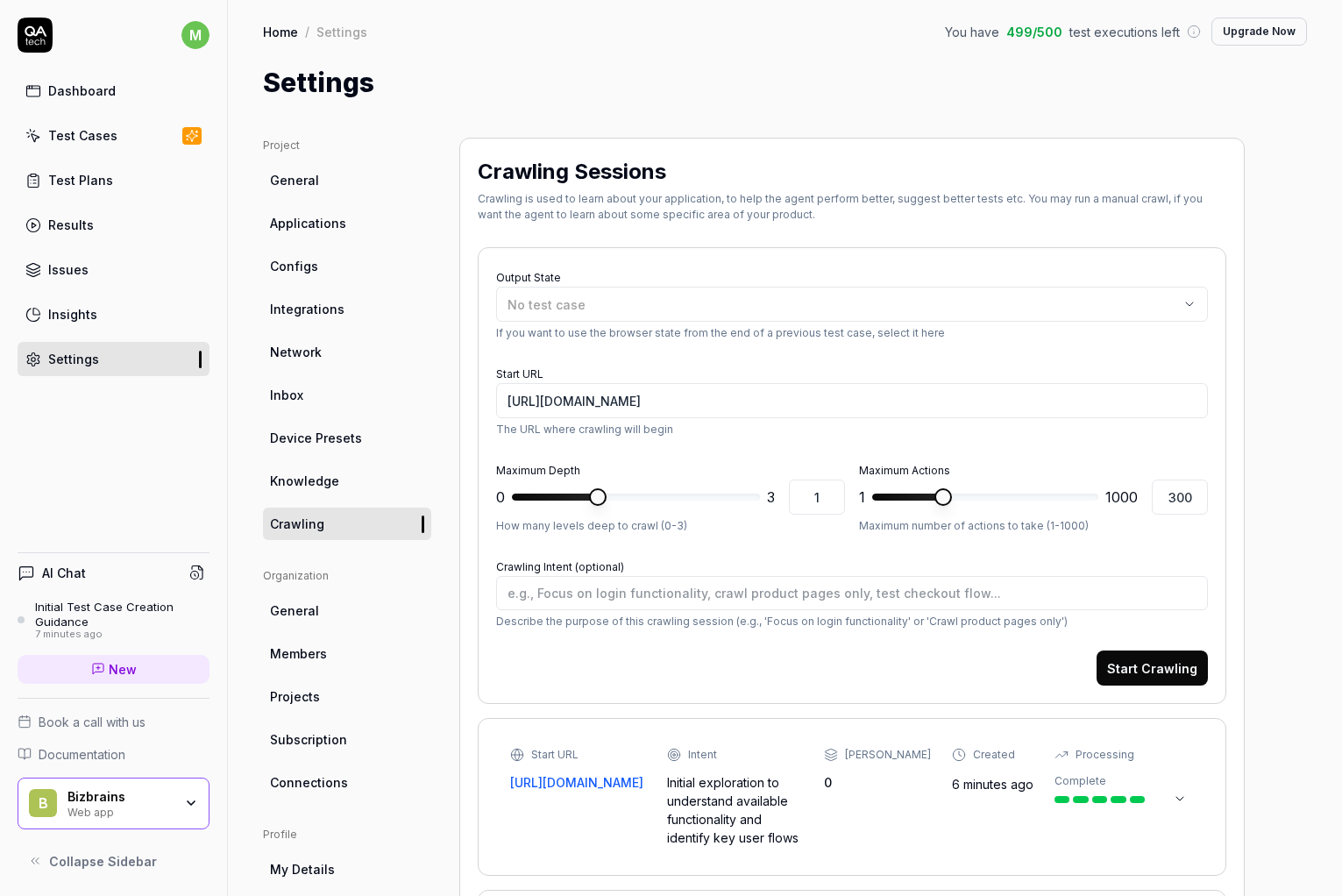
click at [305, 472] on span "Knowledge" at bounding box center [304, 481] width 69 height 18
type textarea "*"
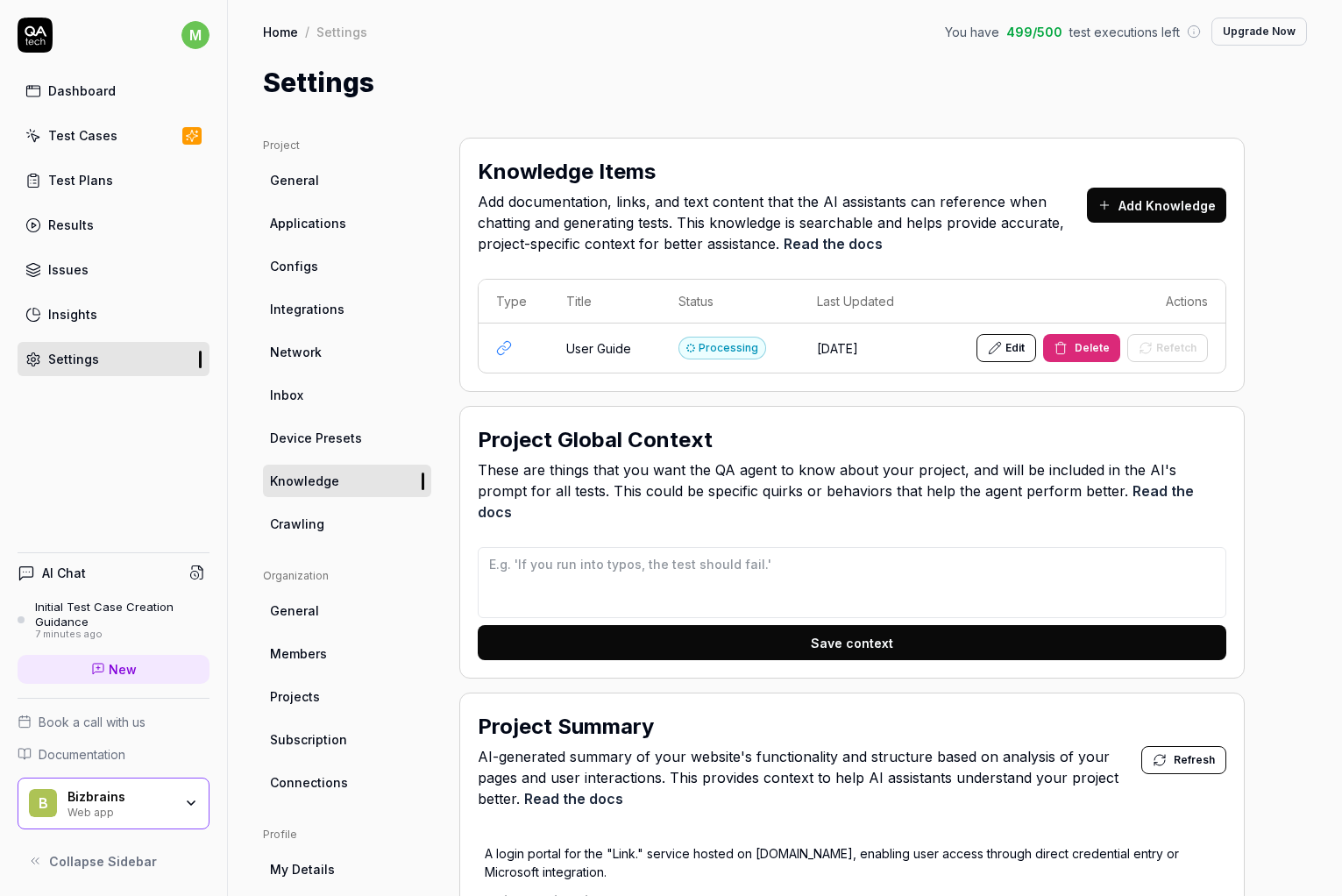
click at [1295, 92] on div "Home / Settings You have 499 / 500 test executions left Upgrade Now Home / Sett…" at bounding box center [784, 51] width 1114 height 103
